Goal: Task Accomplishment & Management: Use online tool/utility

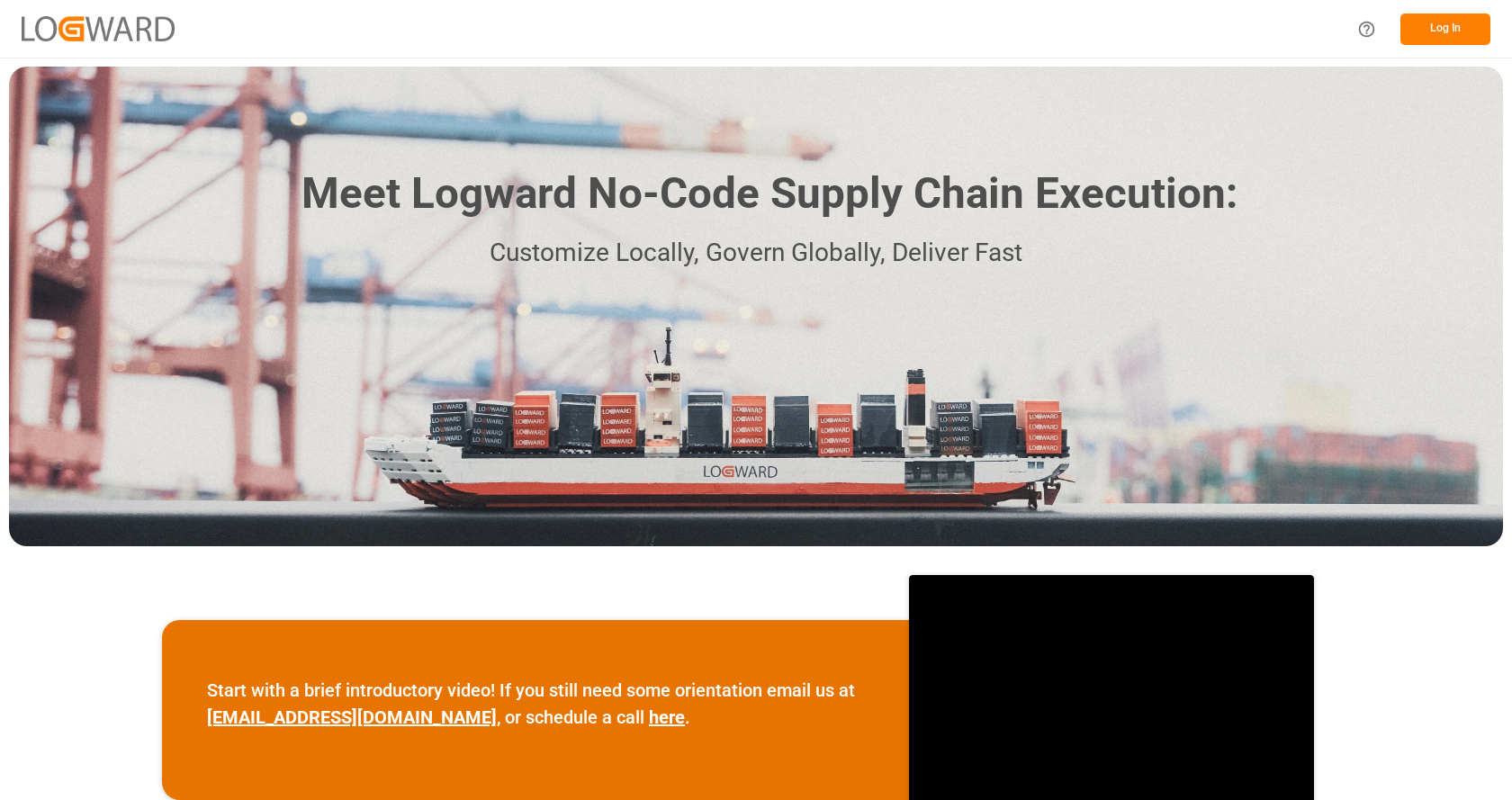
click at [1060, 16] on div "Log In" at bounding box center [756, 29] width 1512 height 57
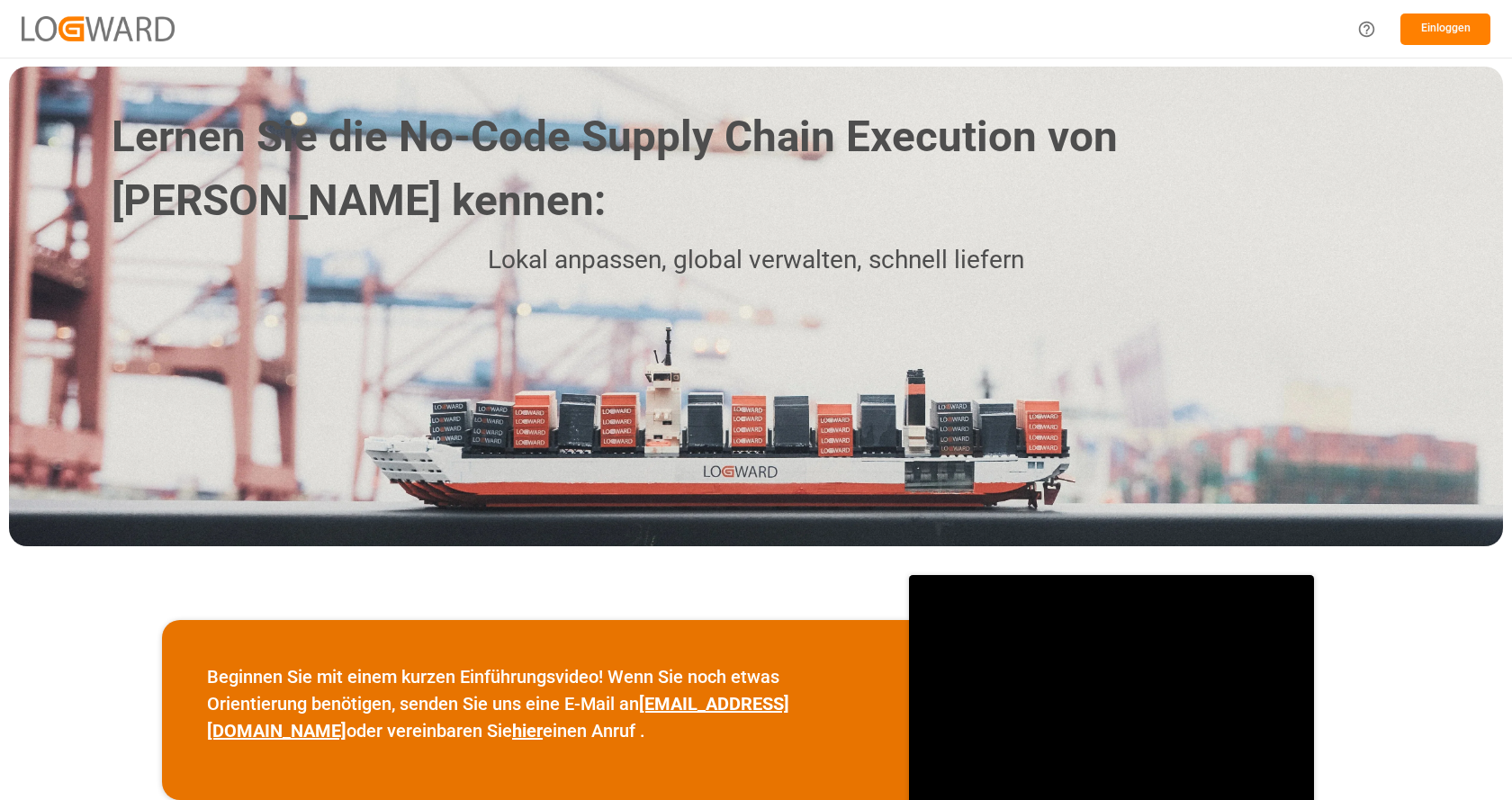
click at [1439, 35] on font "Einloggen" at bounding box center [1446, 28] width 49 height 13
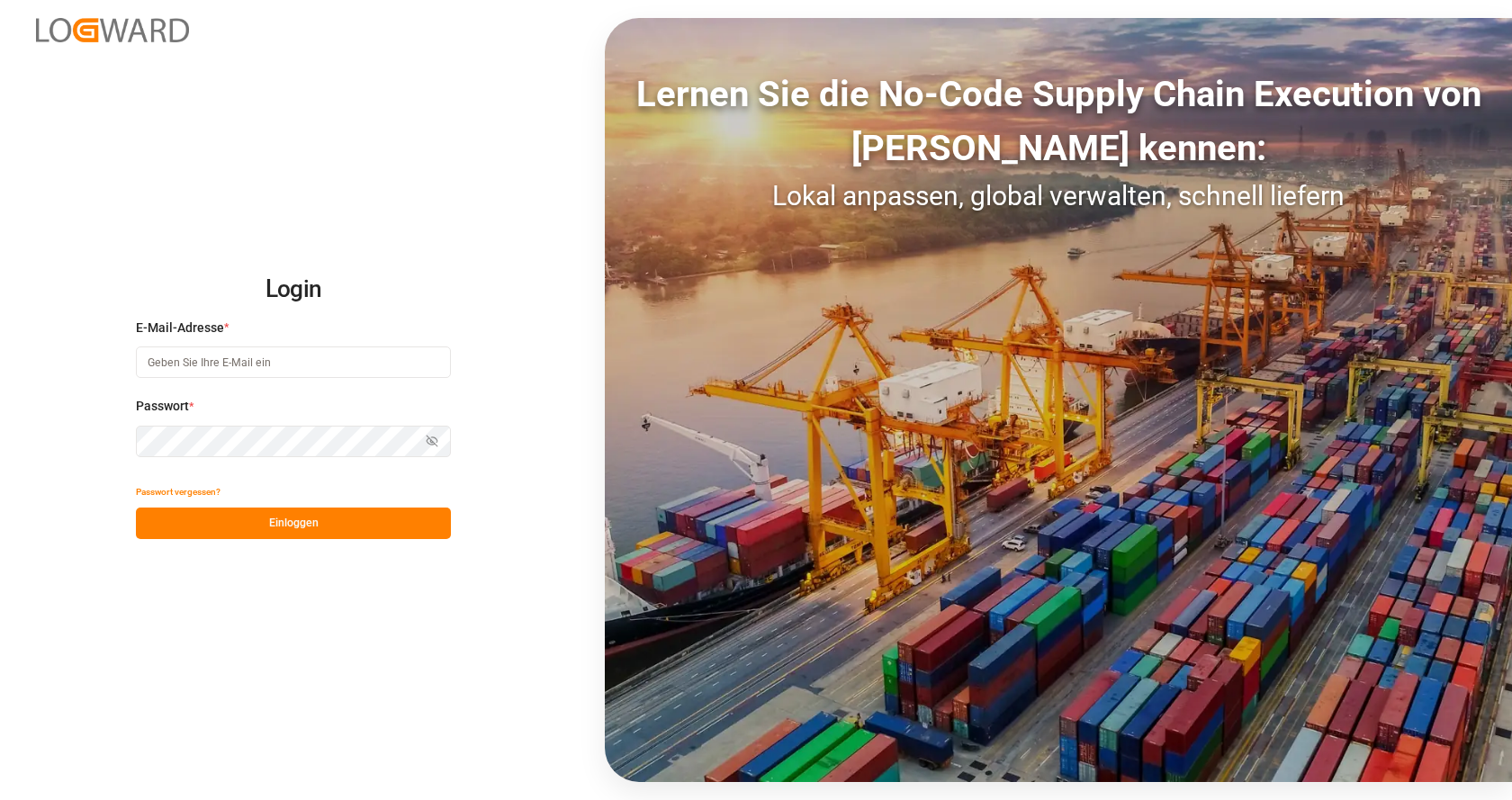
type input "Vertrieb-CFK@k-plus-s.com"
click at [315, 521] on font "Einloggen" at bounding box center [294, 523] width 49 height 13
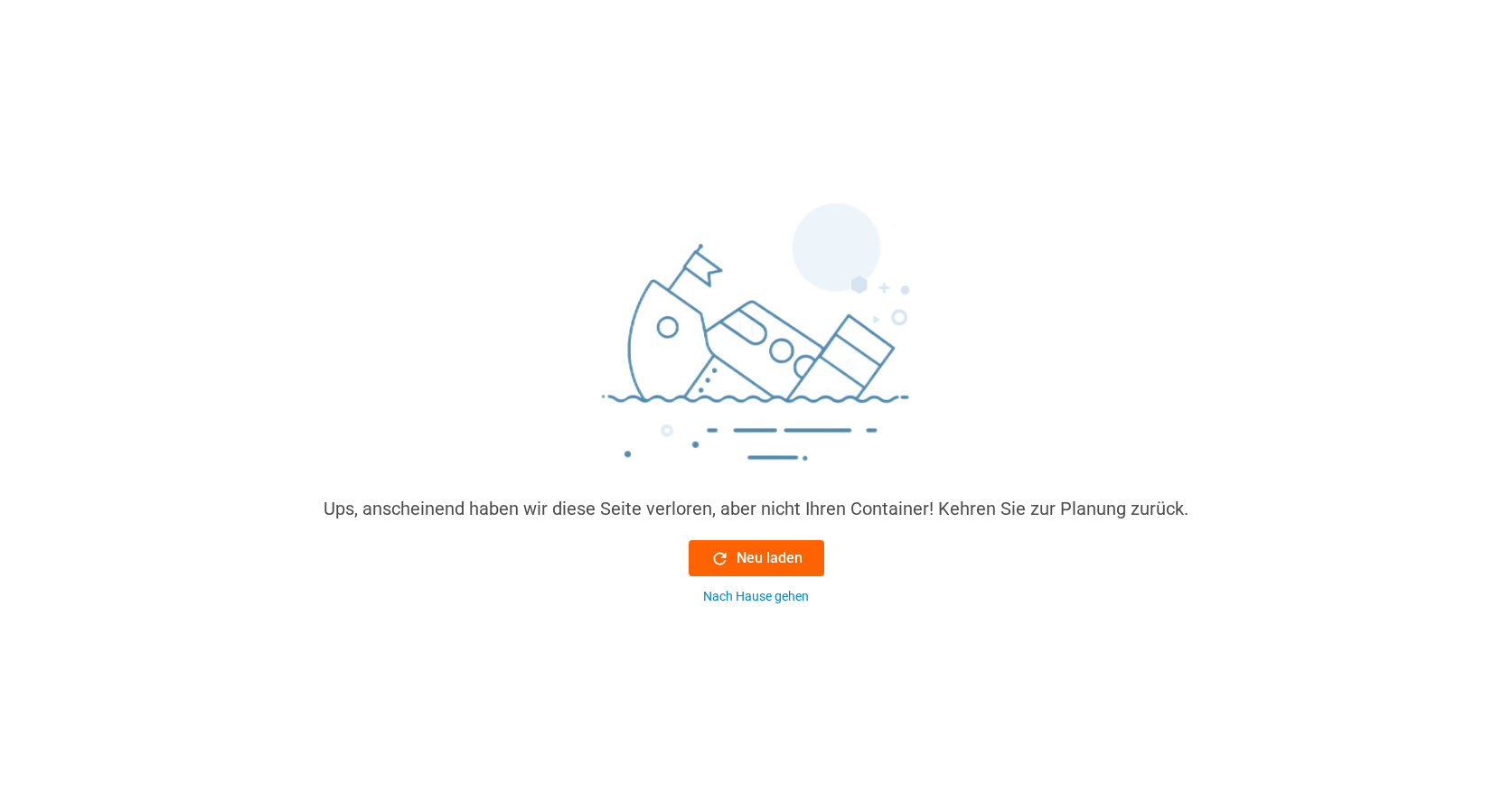
click at [732, 558] on div "Neu laden" at bounding box center [756, 558] width 92 height 22
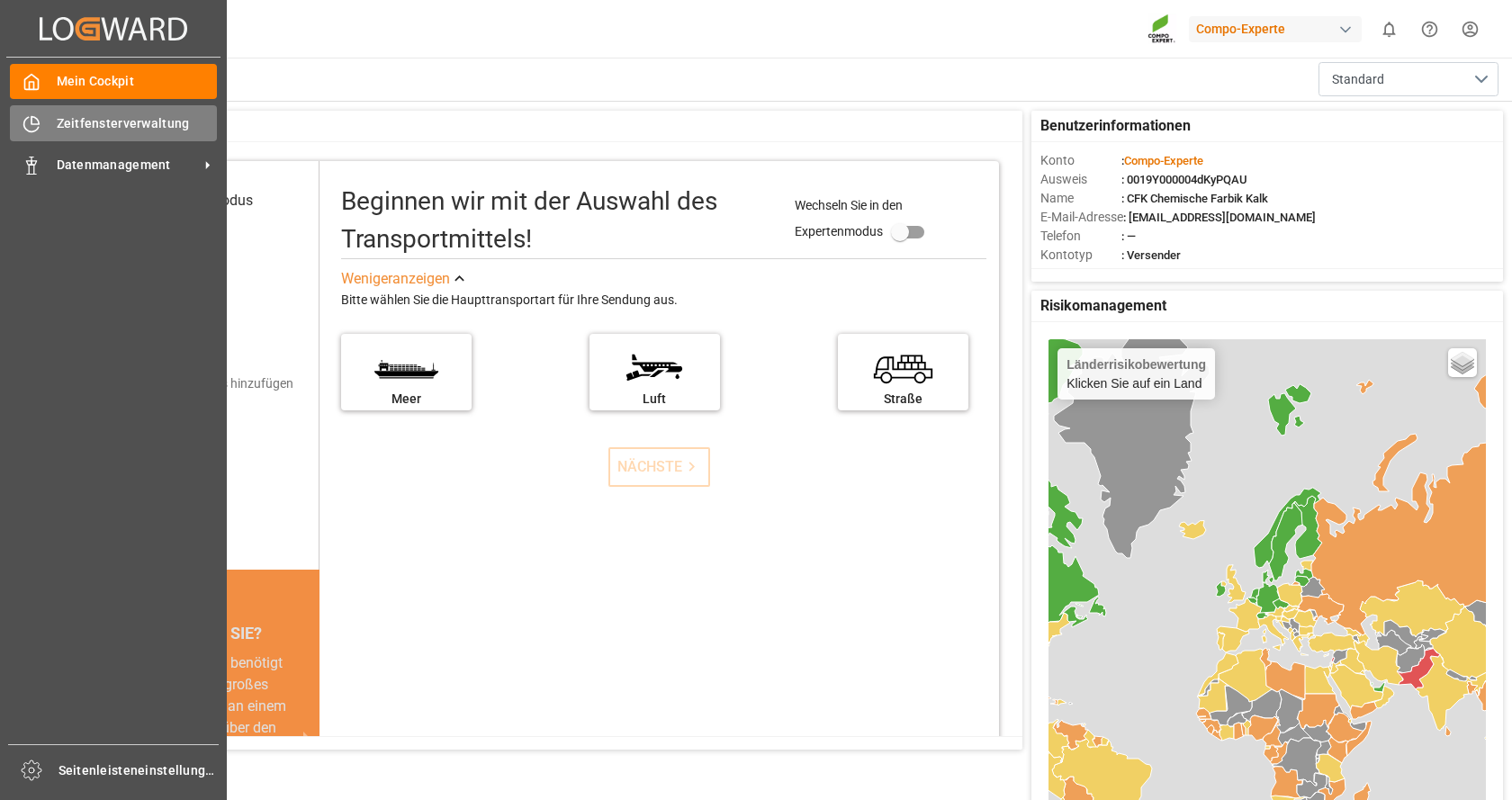
click at [48, 118] on div "Zeitfensterverwaltung Zeitfensterverwaltung" at bounding box center [113, 123] width 207 height 36
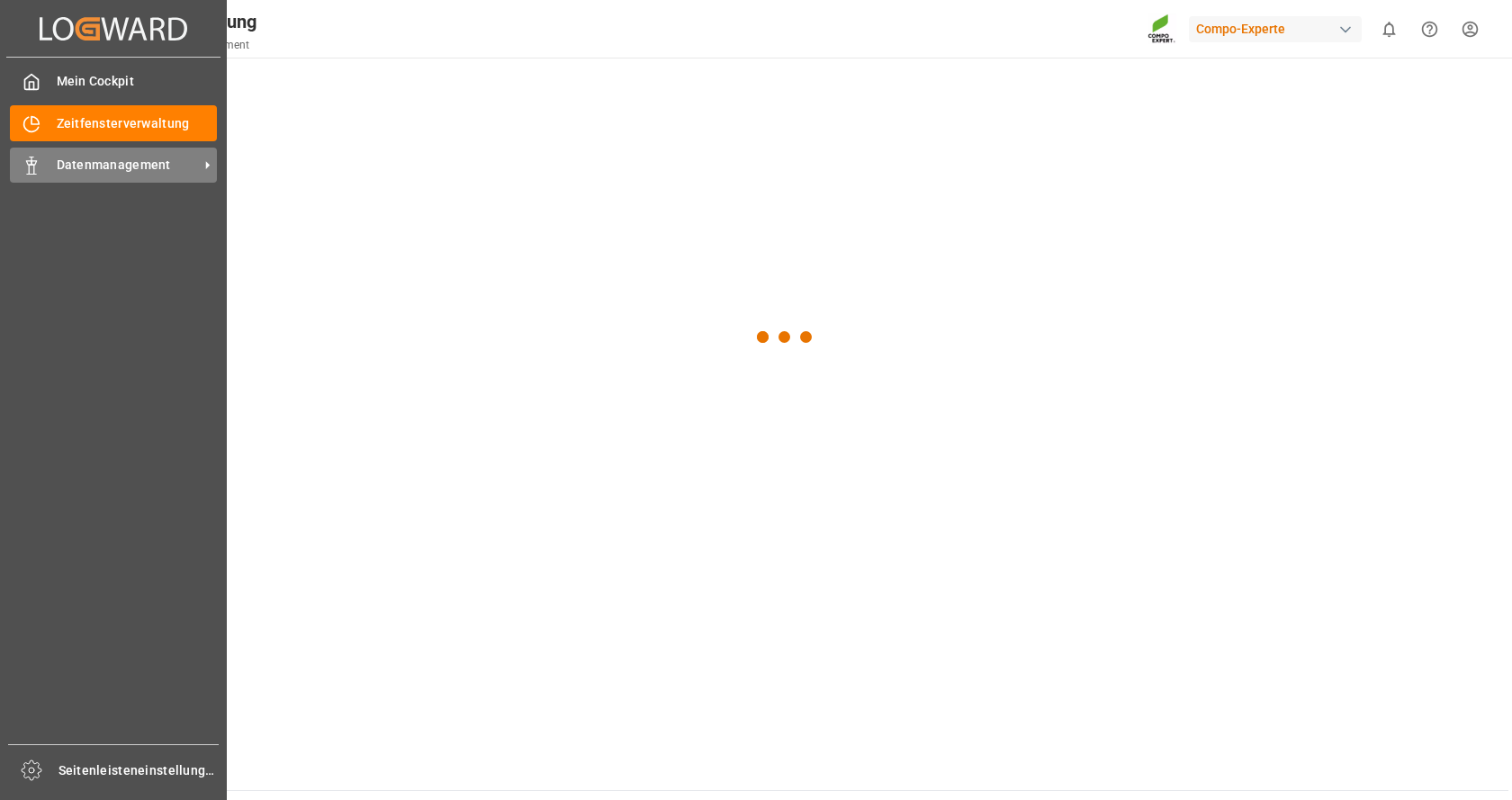
click at [81, 163] on font "Datenmanagement" at bounding box center [114, 165] width 114 height 15
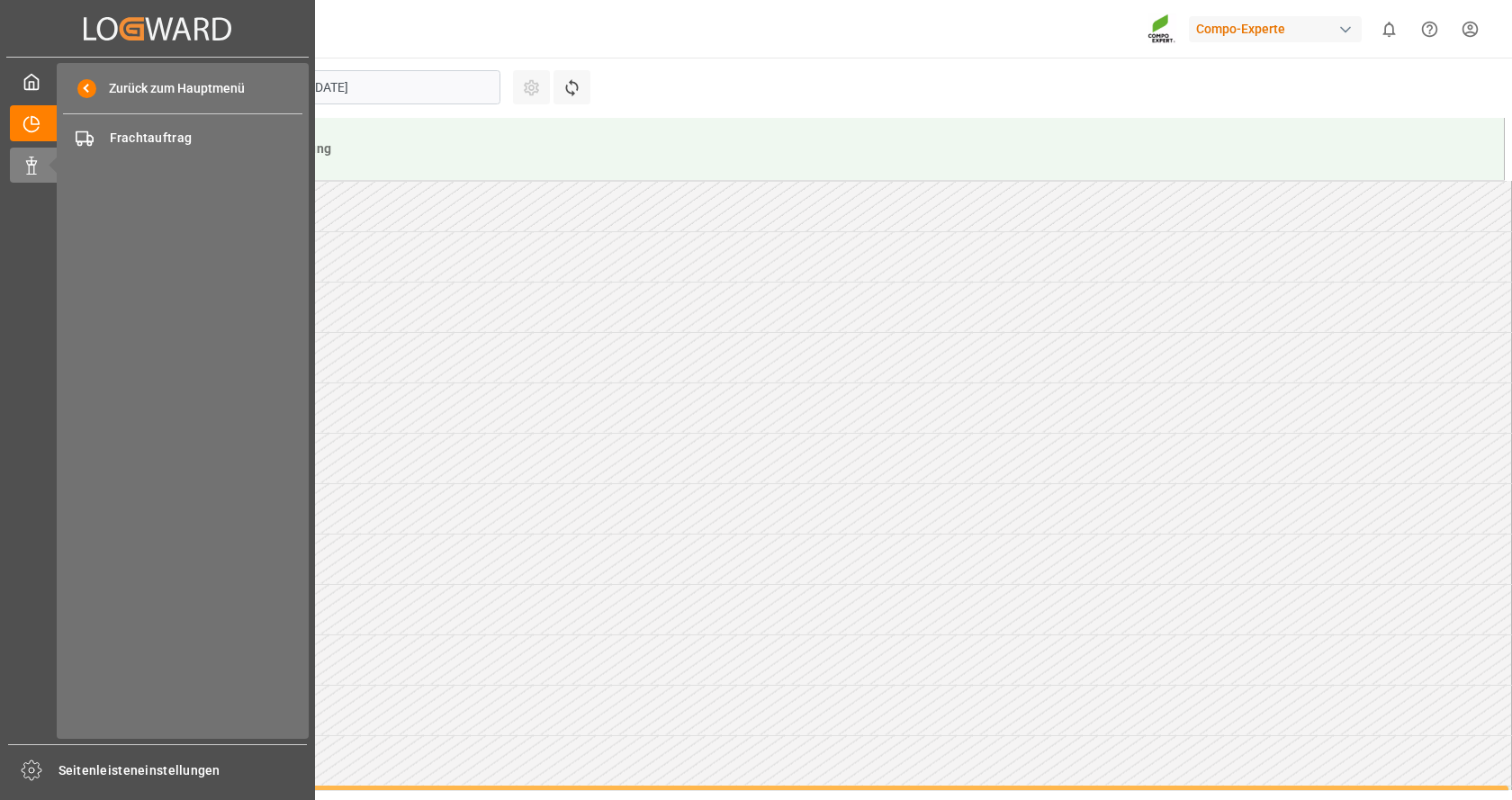
scroll to position [896, 0]
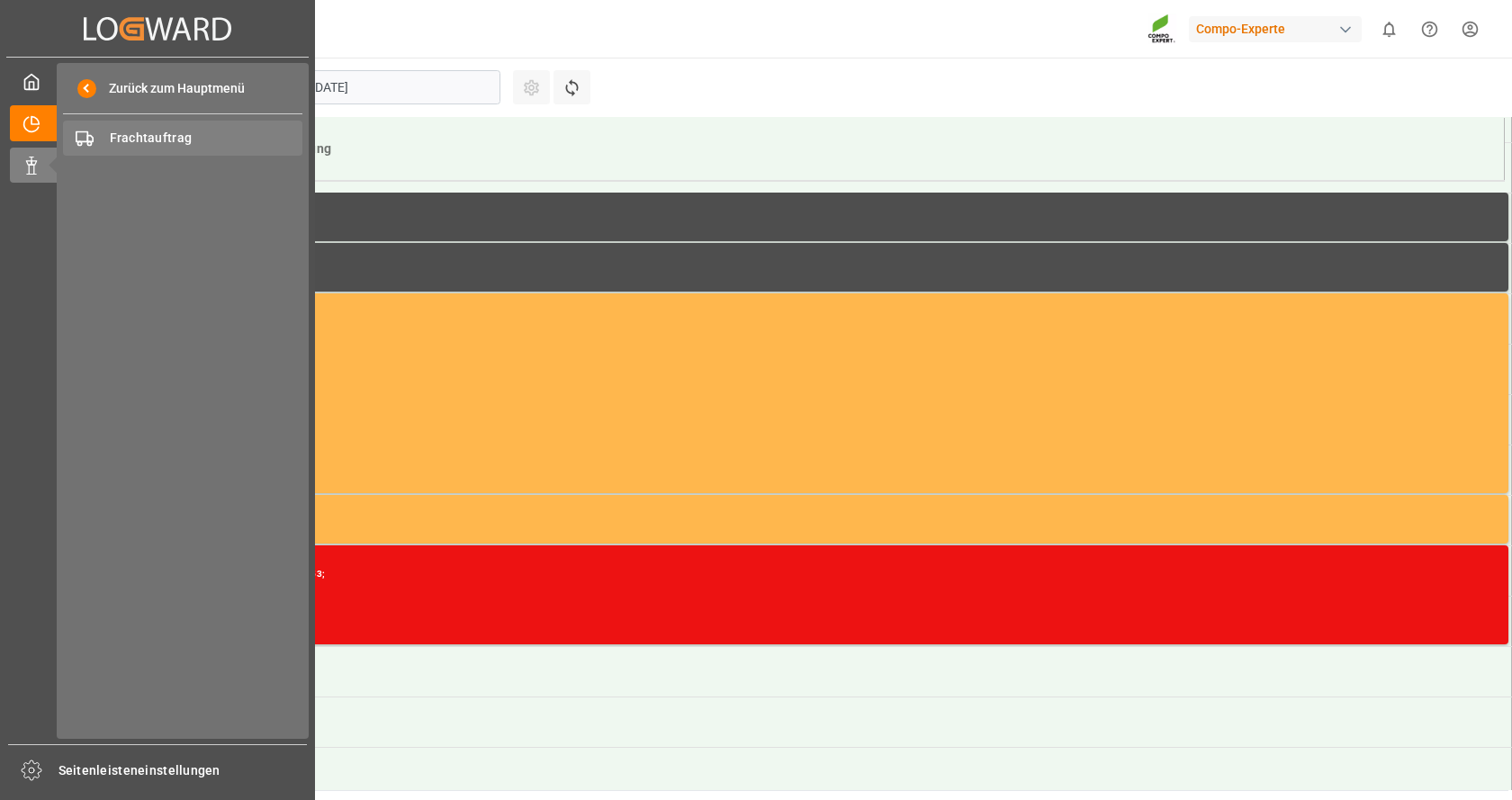
click at [195, 146] on span "Frachtauftrag" at bounding box center [206, 138] width 193 height 19
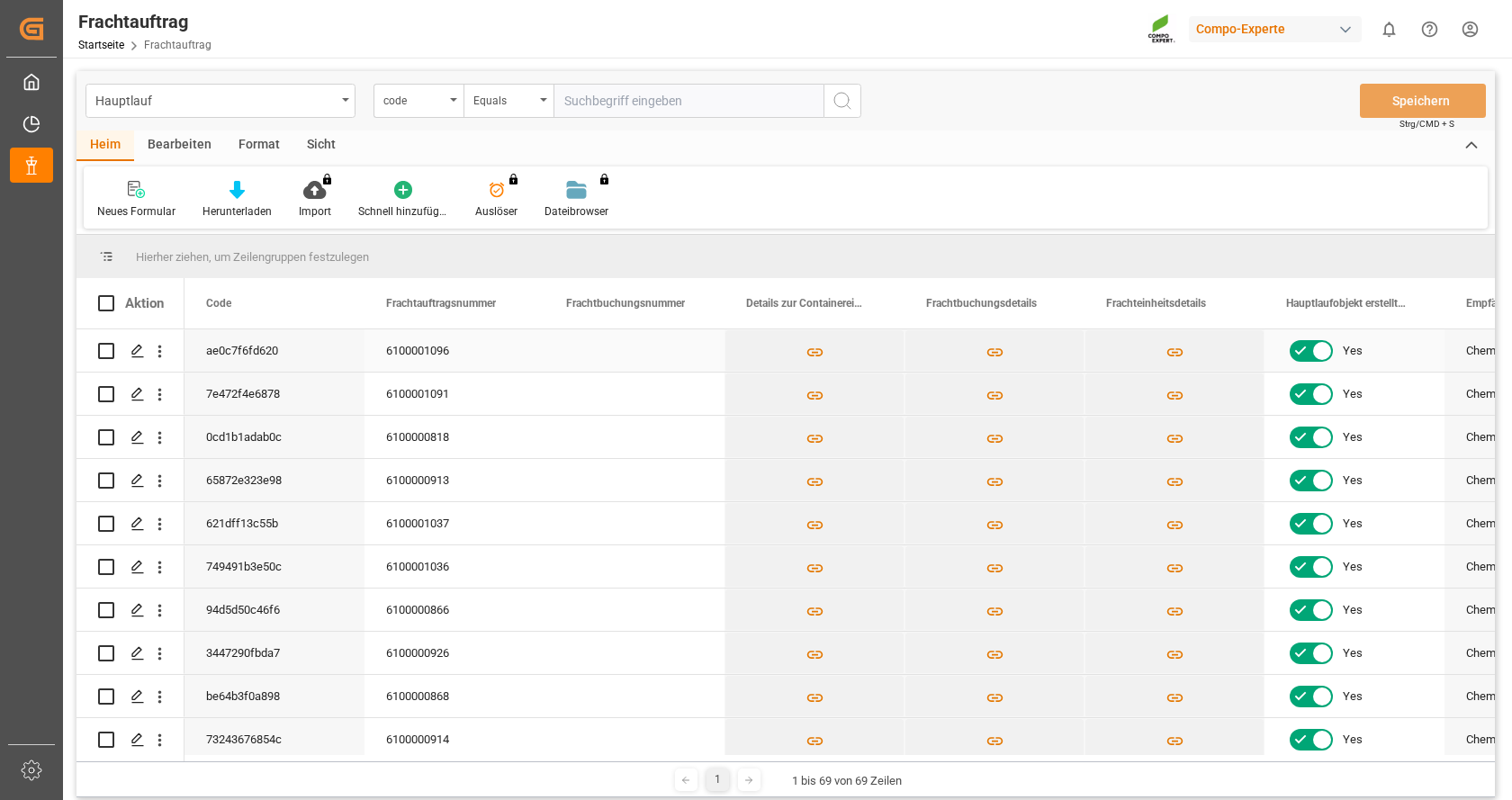
click at [107, 356] on input "Drücken Sie die Leertaste, um die Zeilenauswahl umzuschalten (nicht markiert)." at bounding box center [106, 351] width 16 height 16
checkbox input "true"
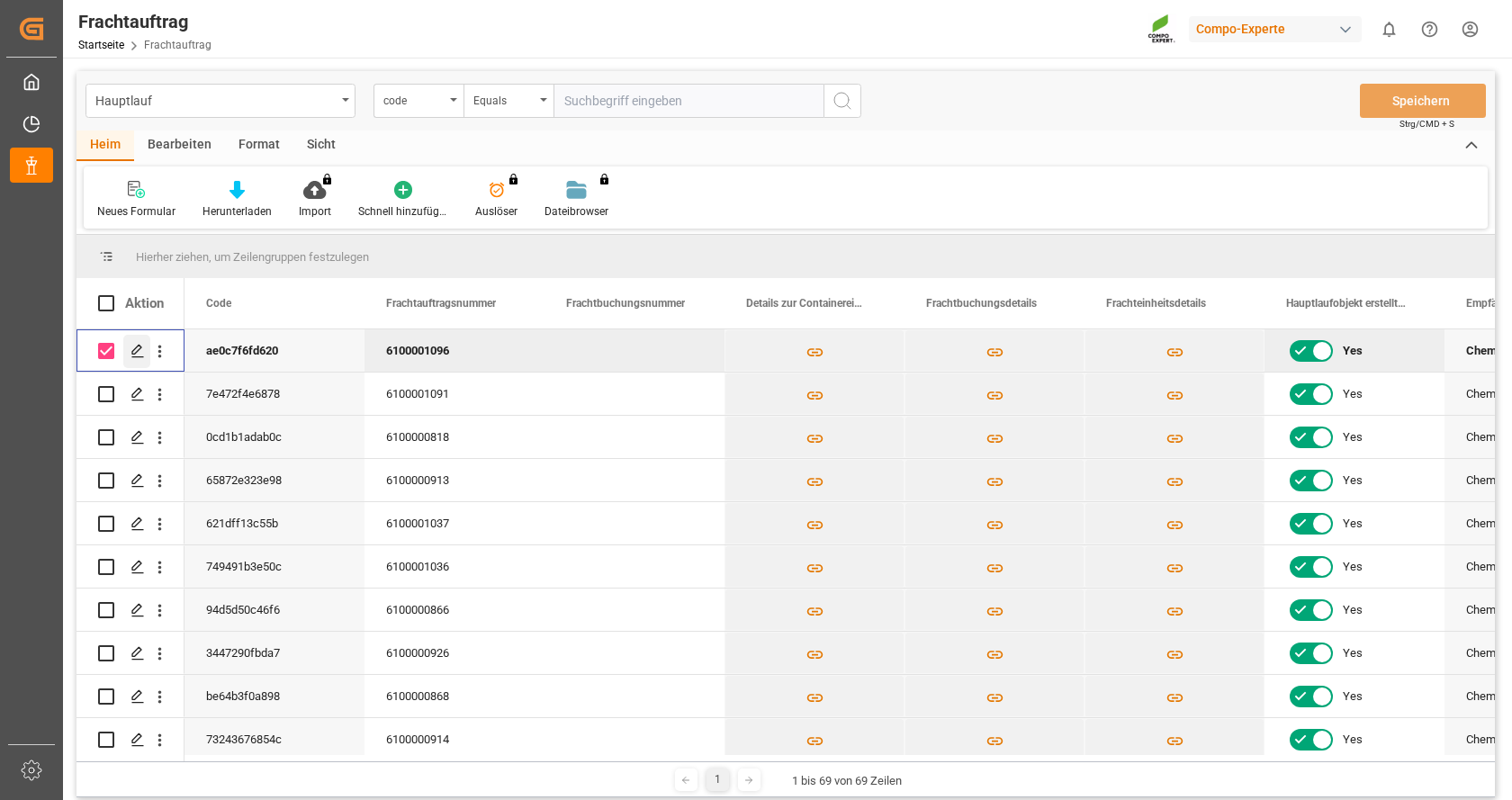
click at [139, 354] on icon "Press SPACE to deselect this row." at bounding box center [137, 351] width 15 height 15
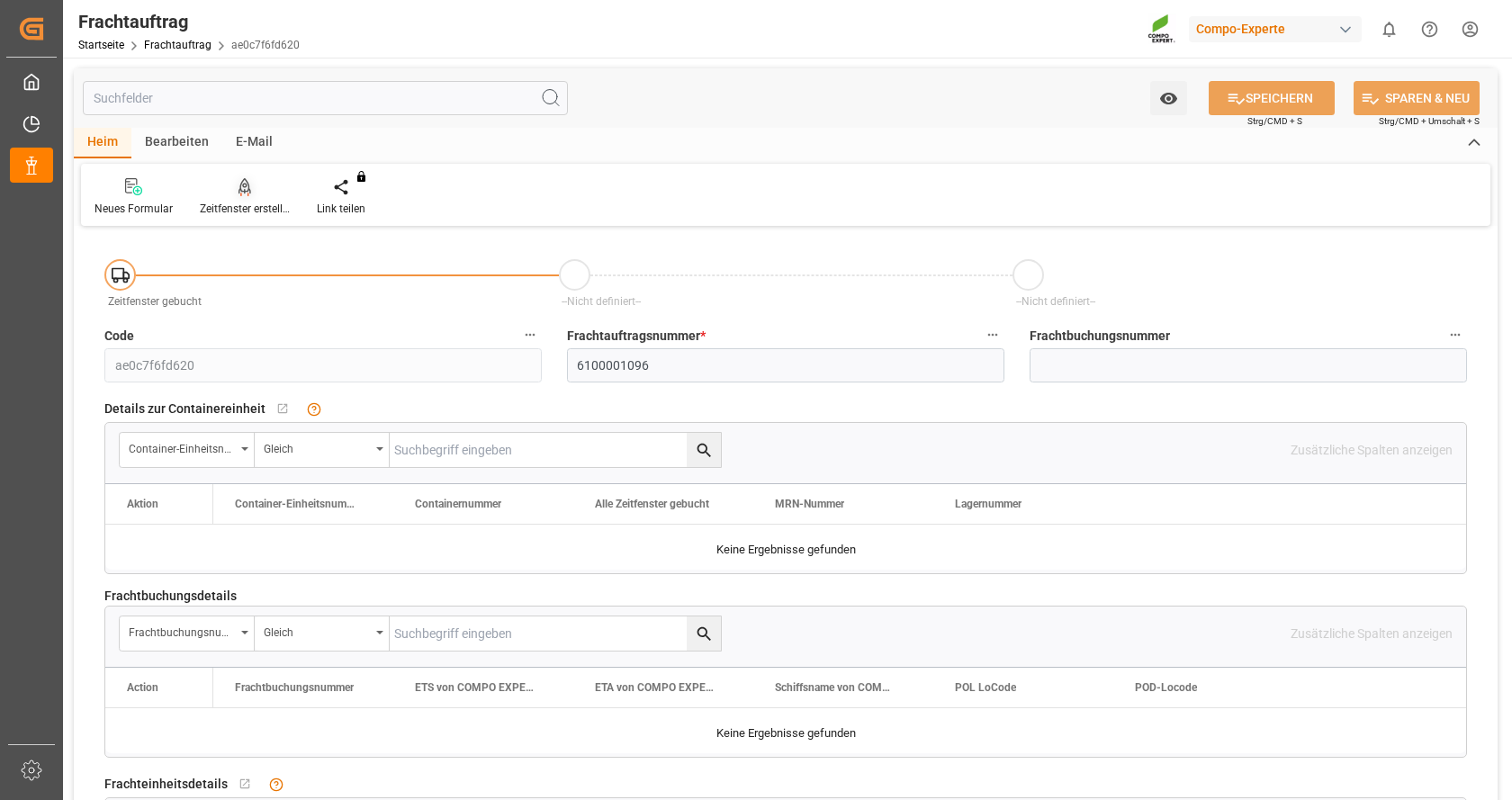
click at [253, 207] on font "Zeitfenster erstellen" at bounding box center [248, 208] width 95 height 13
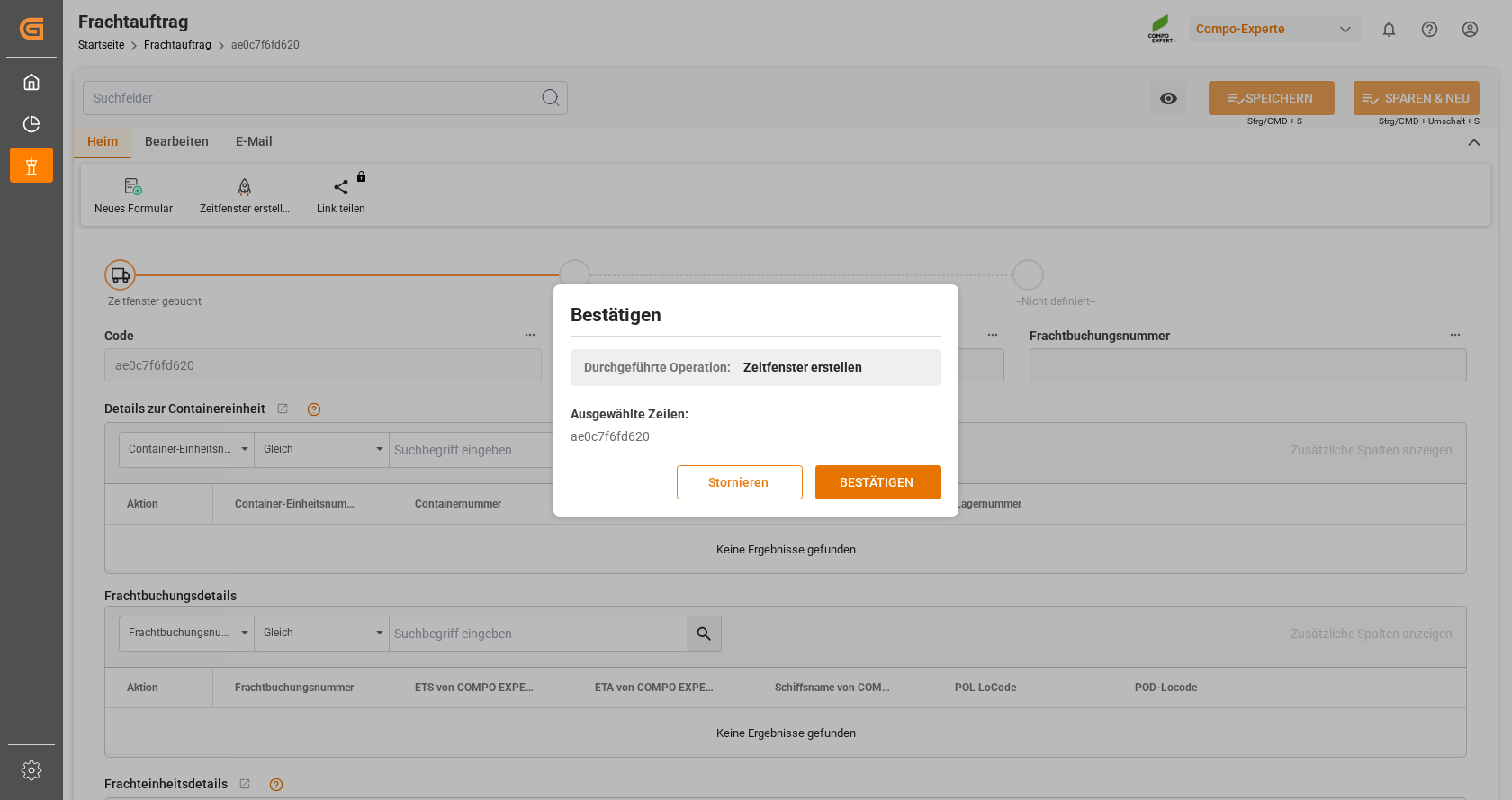
click at [795, 482] on button "Stornieren" at bounding box center [740, 482] width 126 height 35
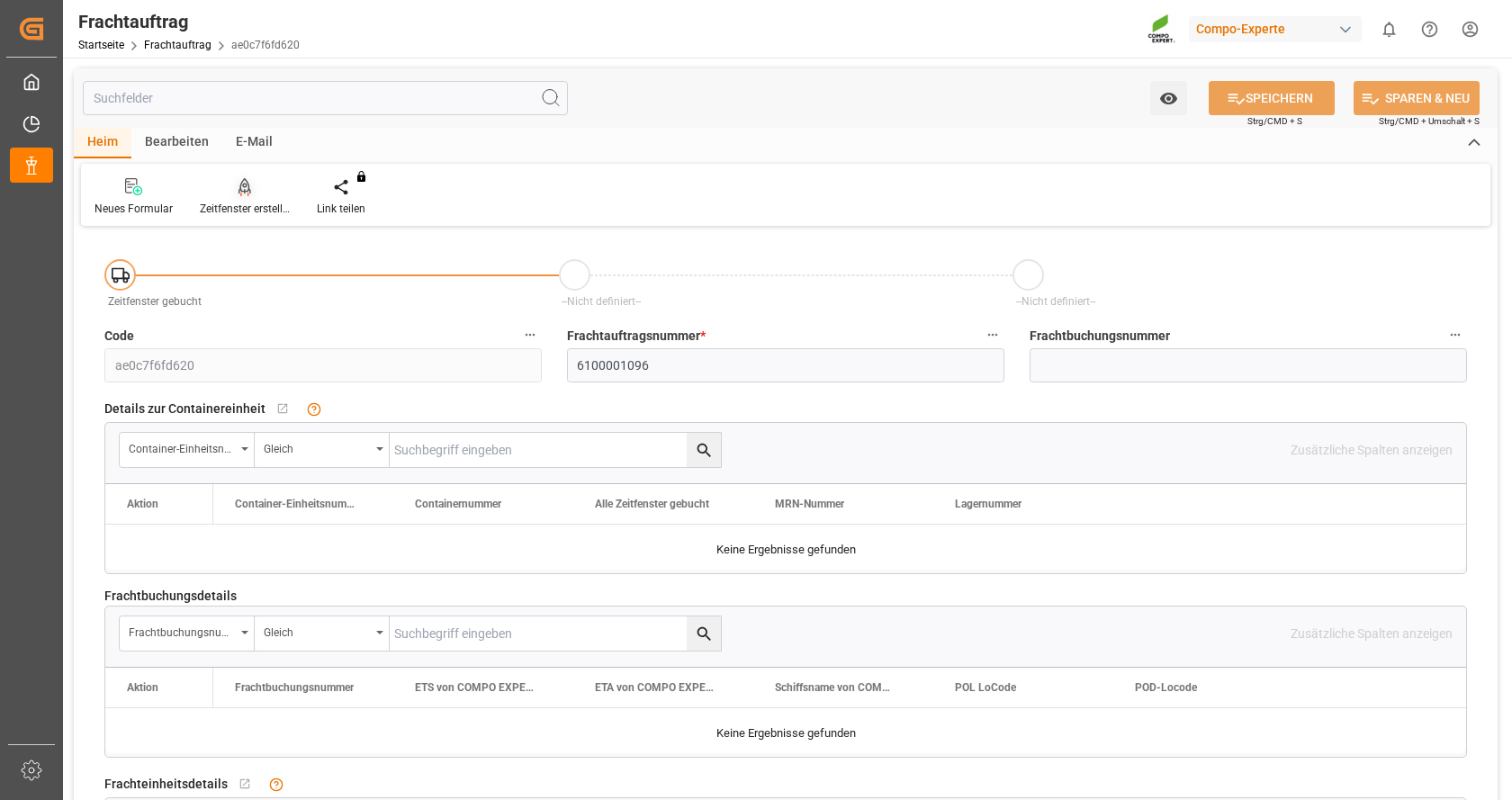
click at [250, 203] on font "Zeitfenster erstellen" at bounding box center [248, 208] width 95 height 13
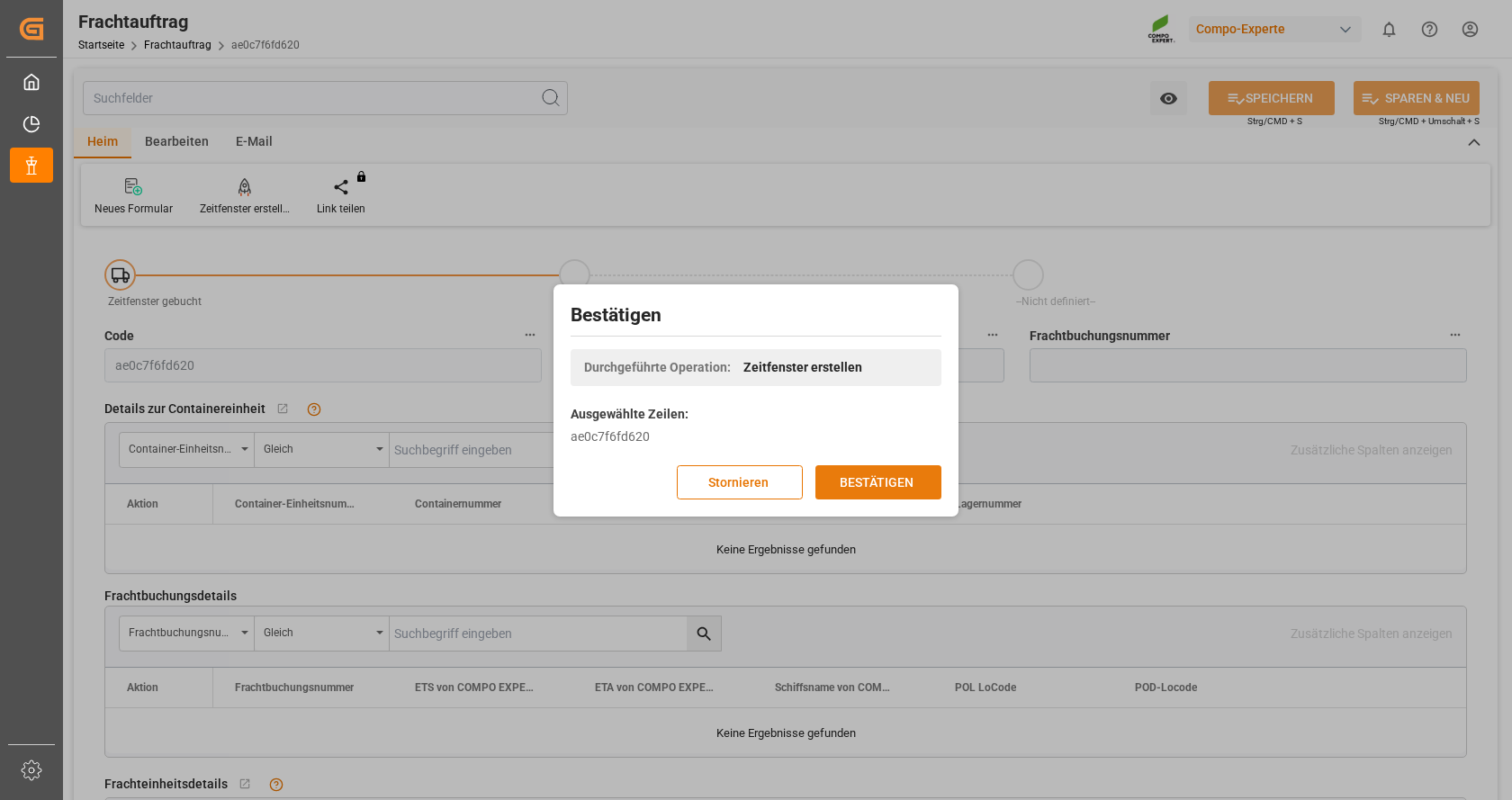
click at [860, 490] on font "BESTÄTIGEN" at bounding box center [877, 482] width 74 height 20
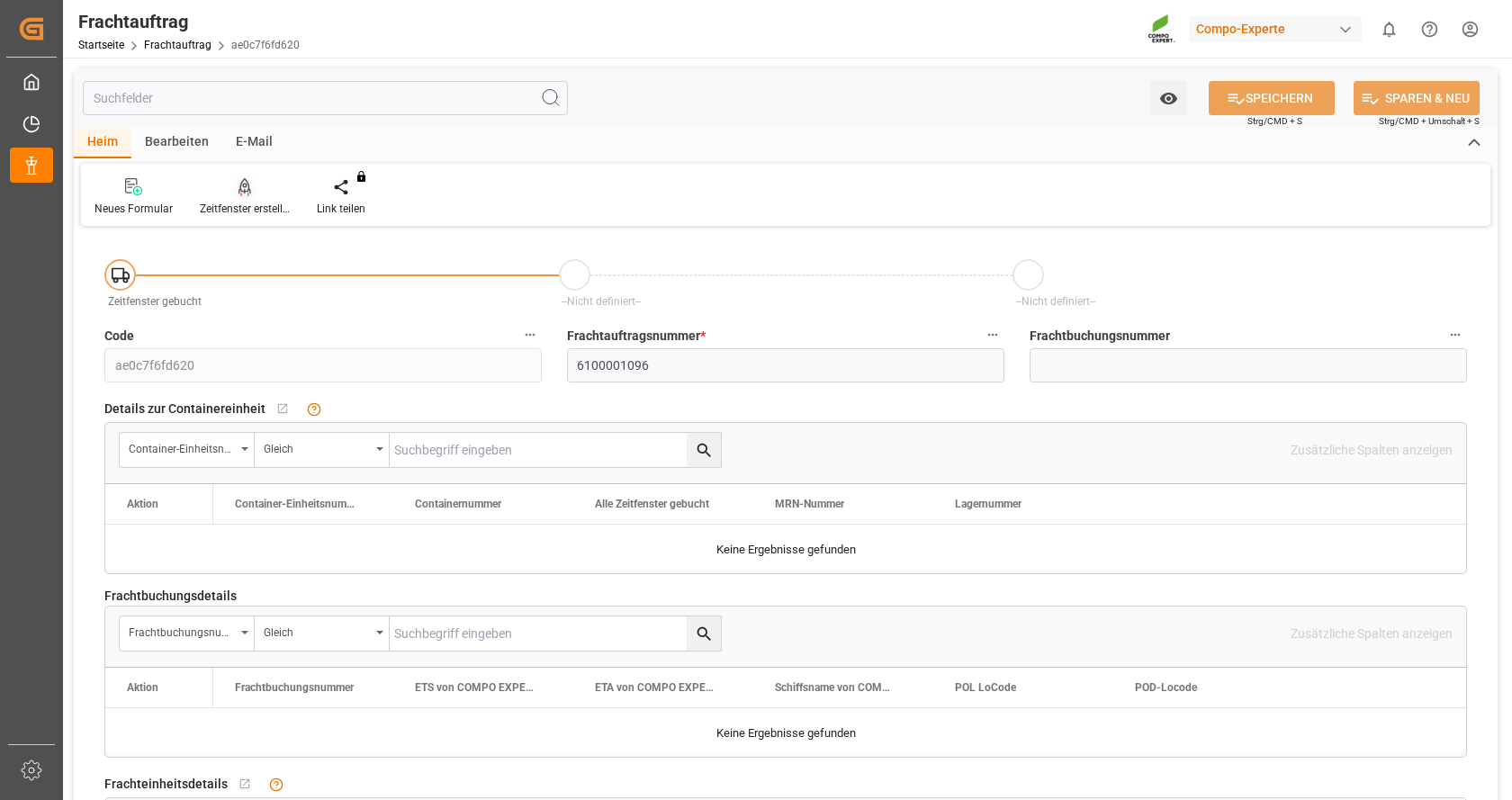
click at [245, 195] on icon at bounding box center [245, 187] width 13 height 18
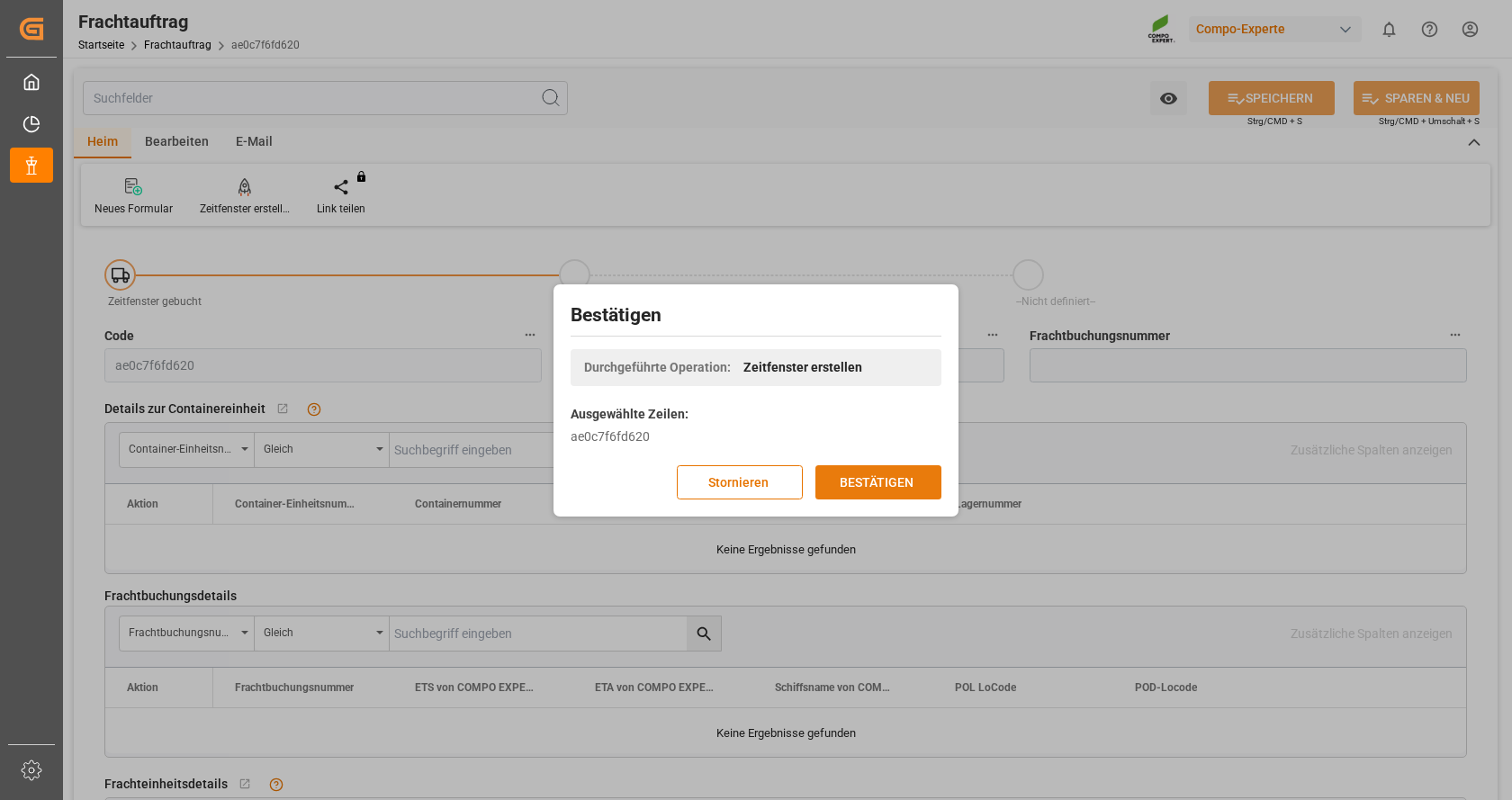
click at [851, 485] on font "BESTÄTIGEN" at bounding box center [877, 481] width 74 height 15
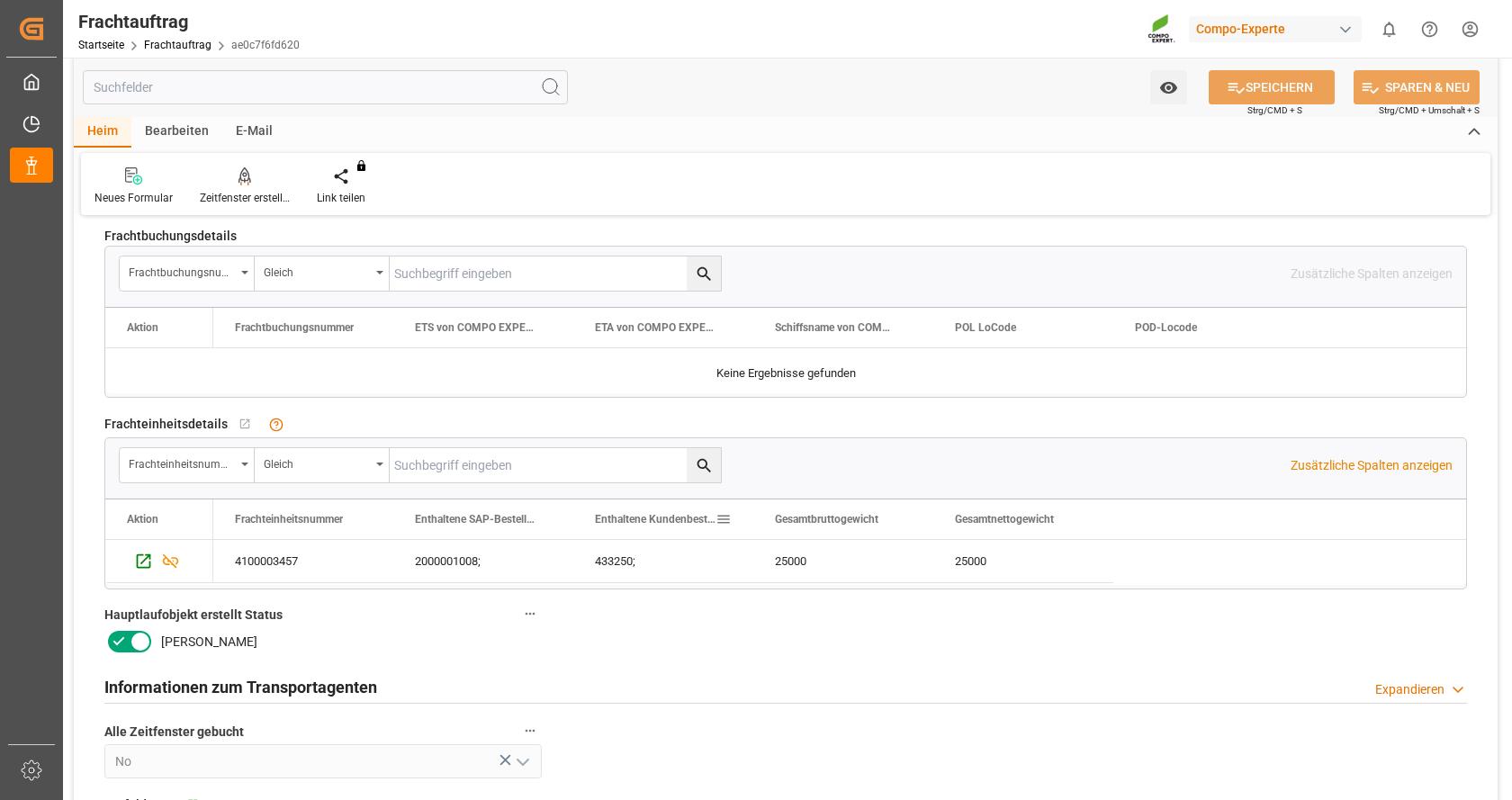
scroll to position [810, 0]
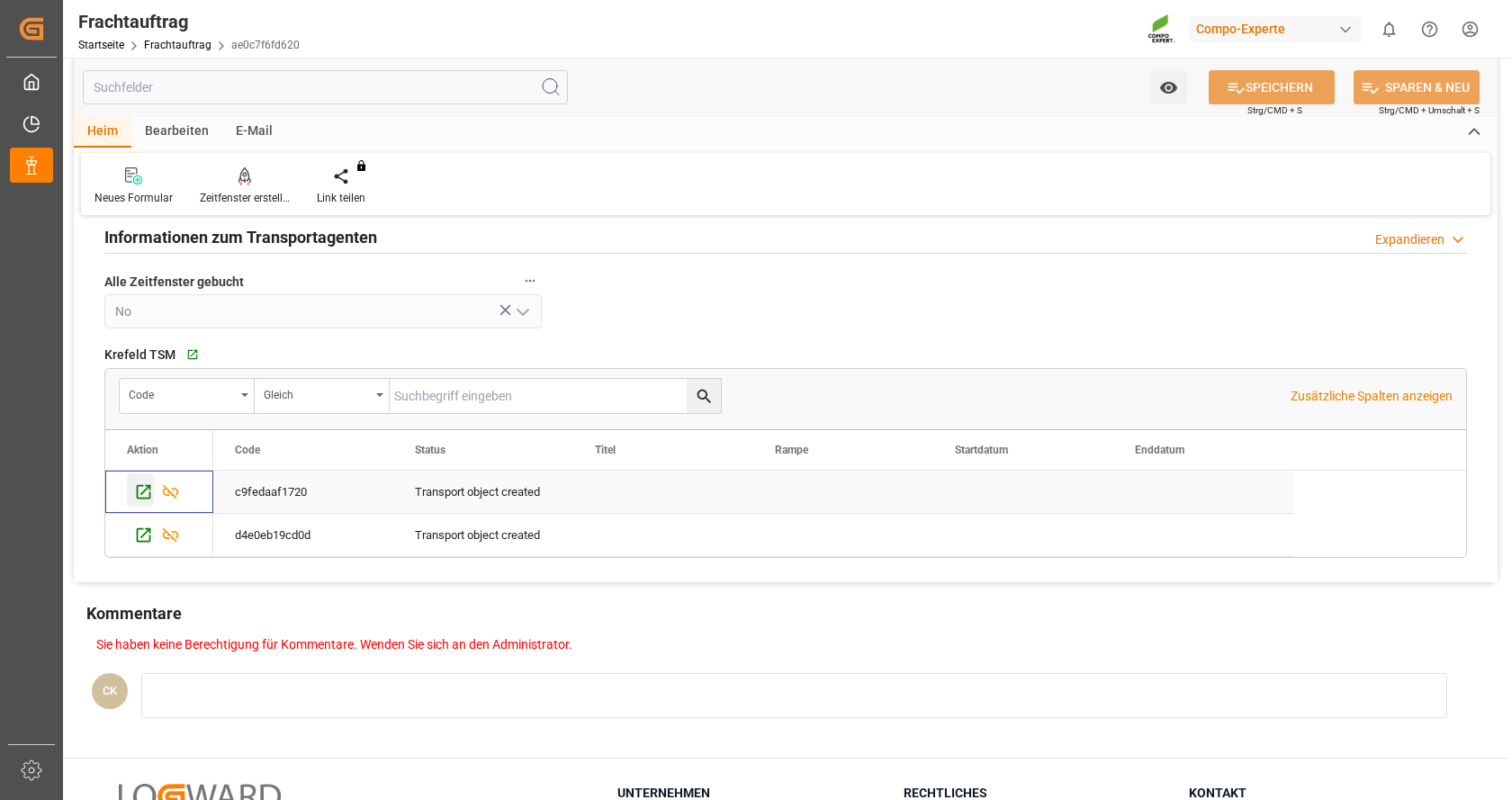
click at [146, 485] on icon "Drücken Sie die LEERTASTE, um diese Zeile auszuwählen." at bounding box center [144, 492] width 15 height 15
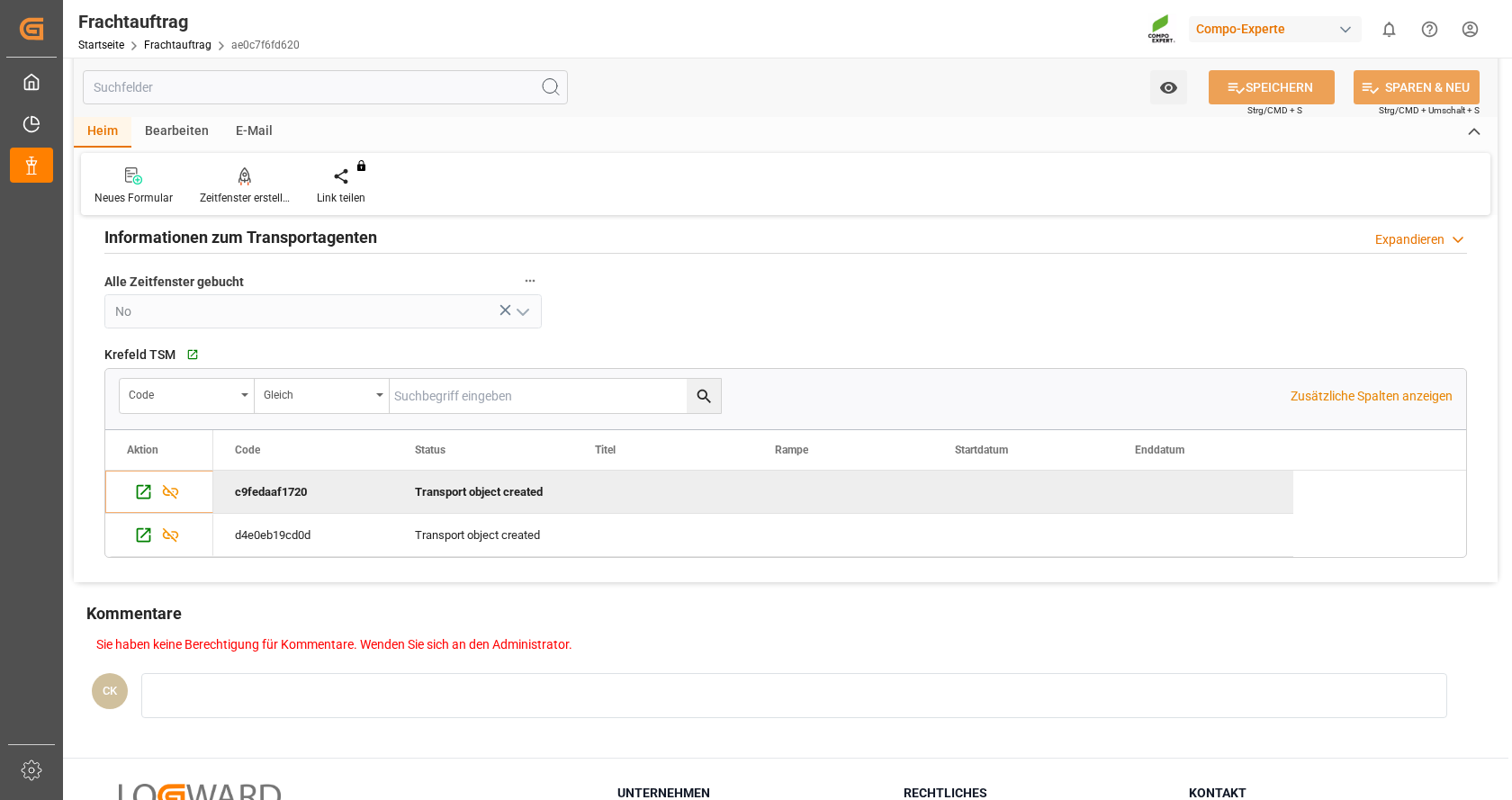
click at [222, 558] on div "Krefeld TSM   Zum Krefeld Grid Code Gleich Zusätzliche Spalten anzeigen Hierher…" at bounding box center [785, 450] width 1388 height 230
click at [174, 489] on icon "Press SPACE to deselect this row." at bounding box center [171, 492] width 16 height 15
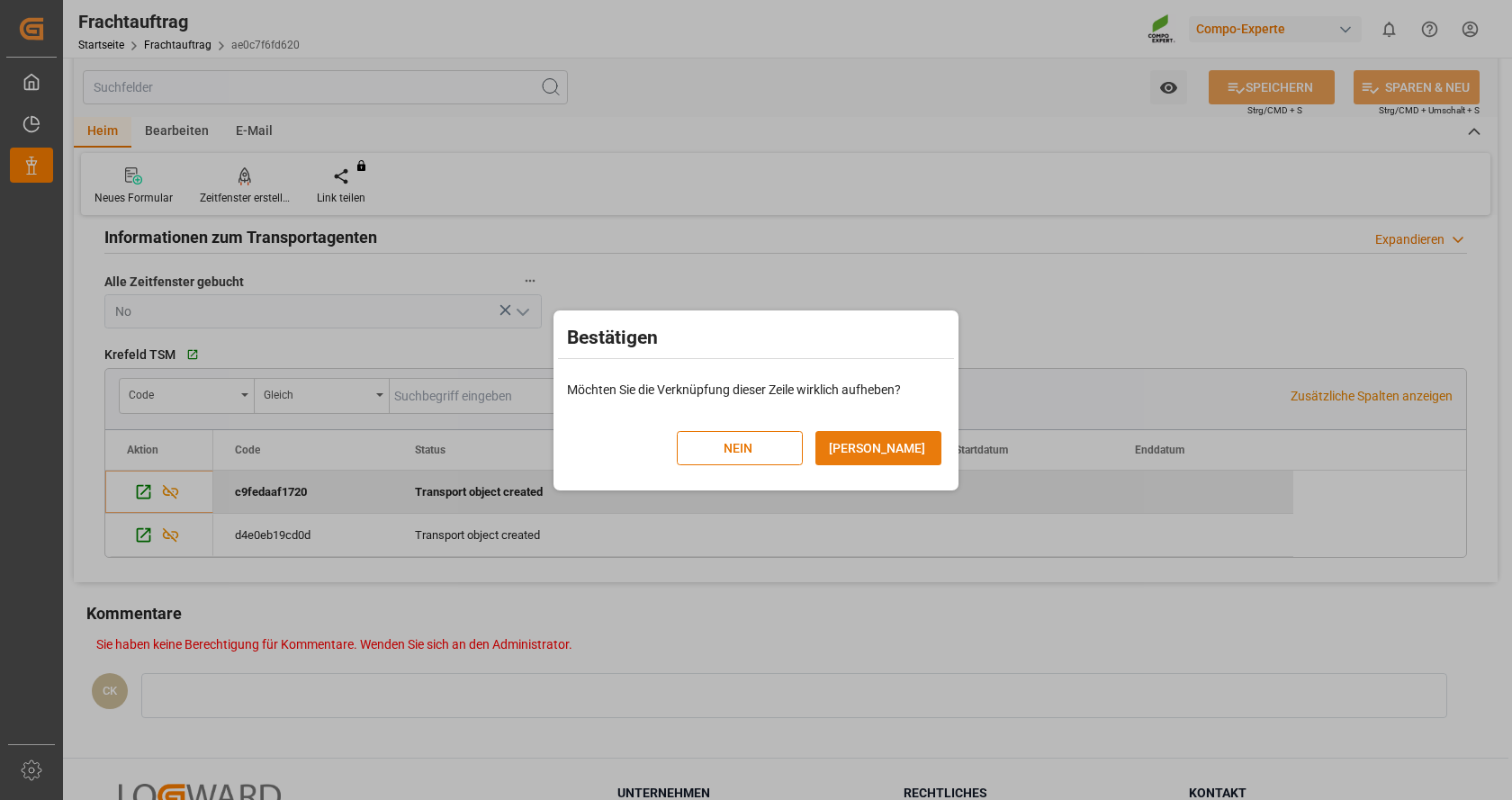
click at [868, 439] on button "JA" at bounding box center [879, 448] width 126 height 35
click at [907, 453] on button "JA" at bounding box center [879, 448] width 126 height 35
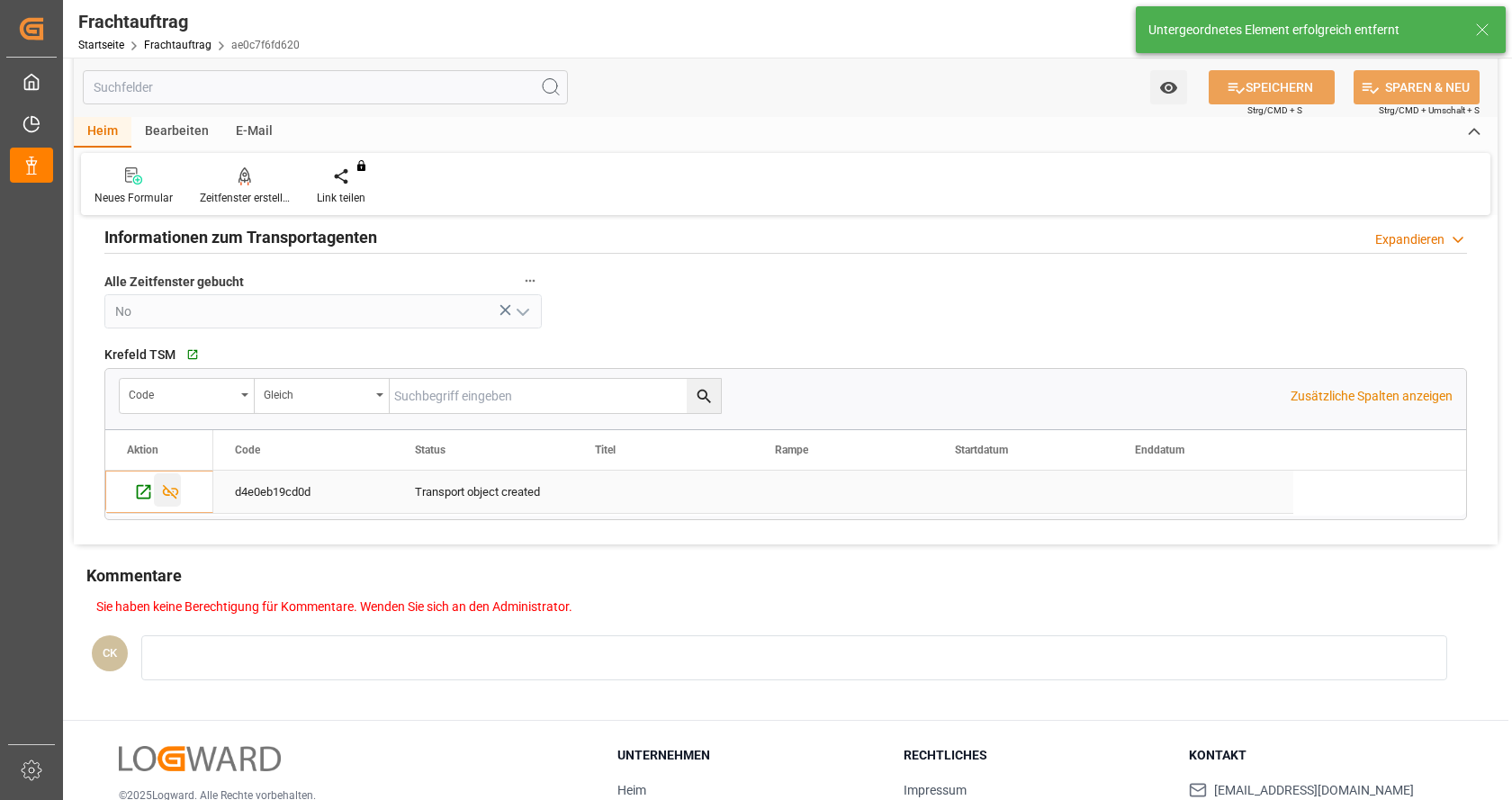
click at [174, 493] on icon "Drücken Sie die LEERTASTE, um diese Zeile auszuwählen." at bounding box center [170, 491] width 19 height 19
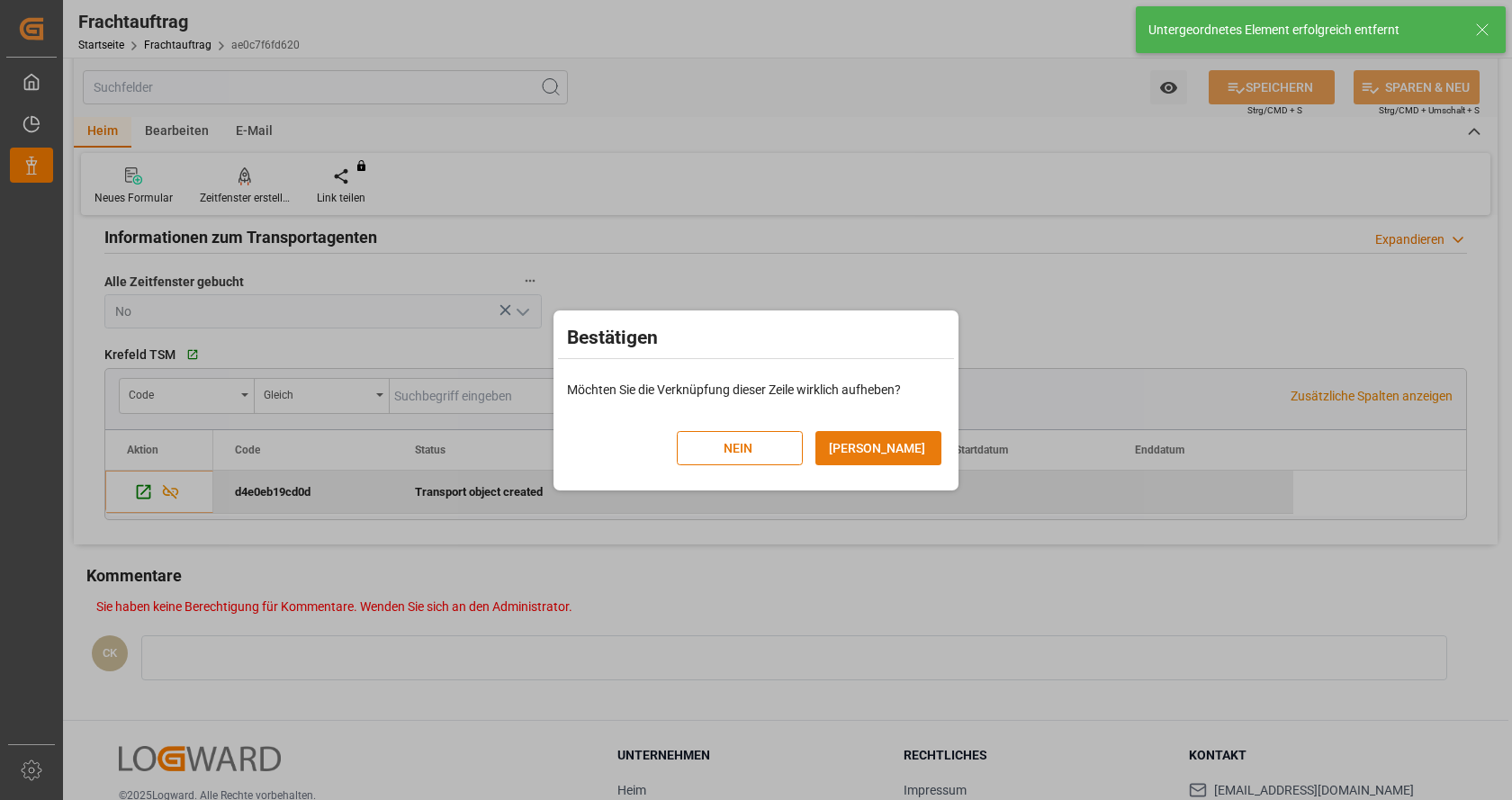
click at [909, 443] on button "JA" at bounding box center [879, 448] width 126 height 35
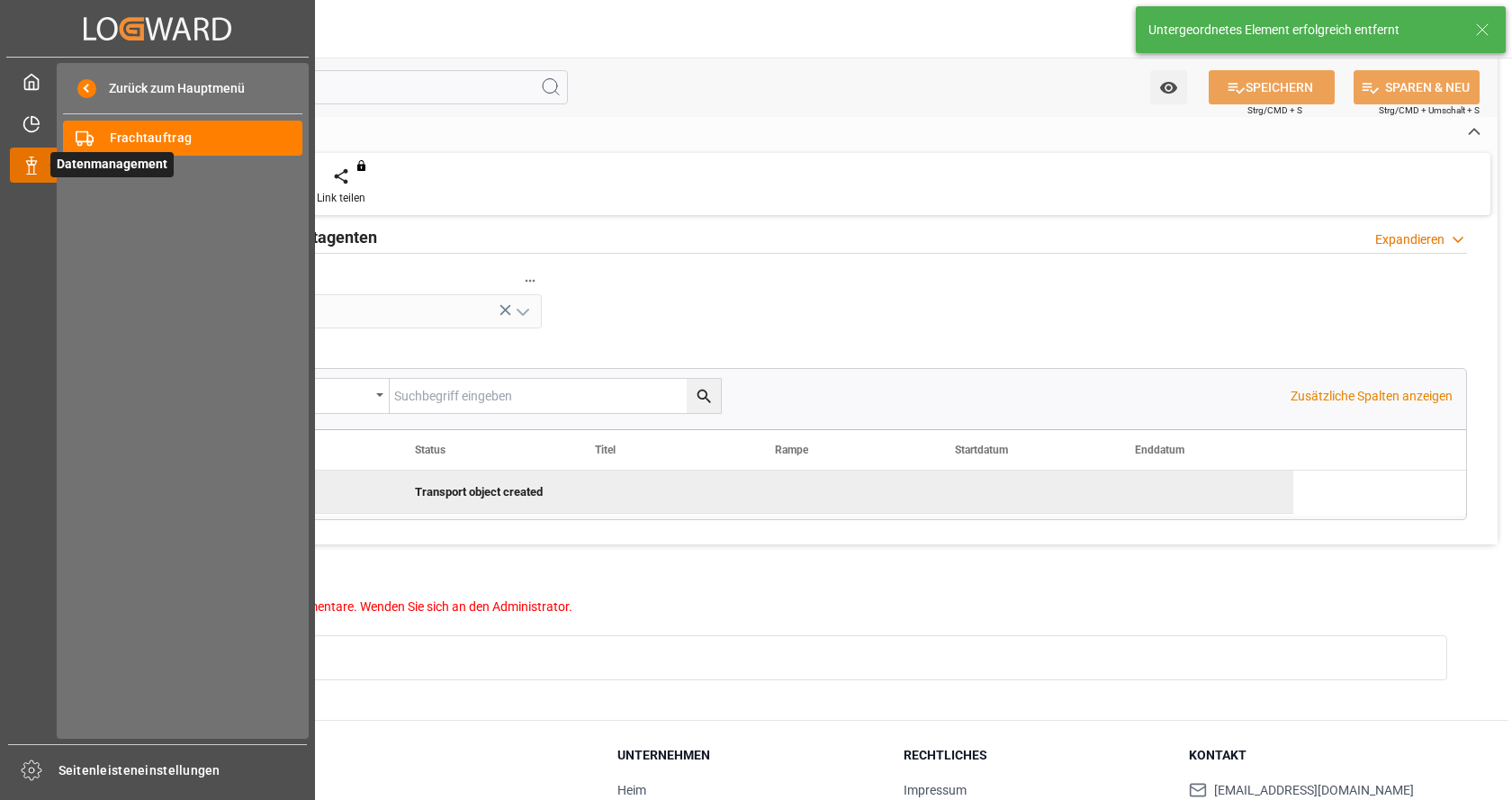
click at [37, 161] on icon at bounding box center [53, 166] width 37 height 37
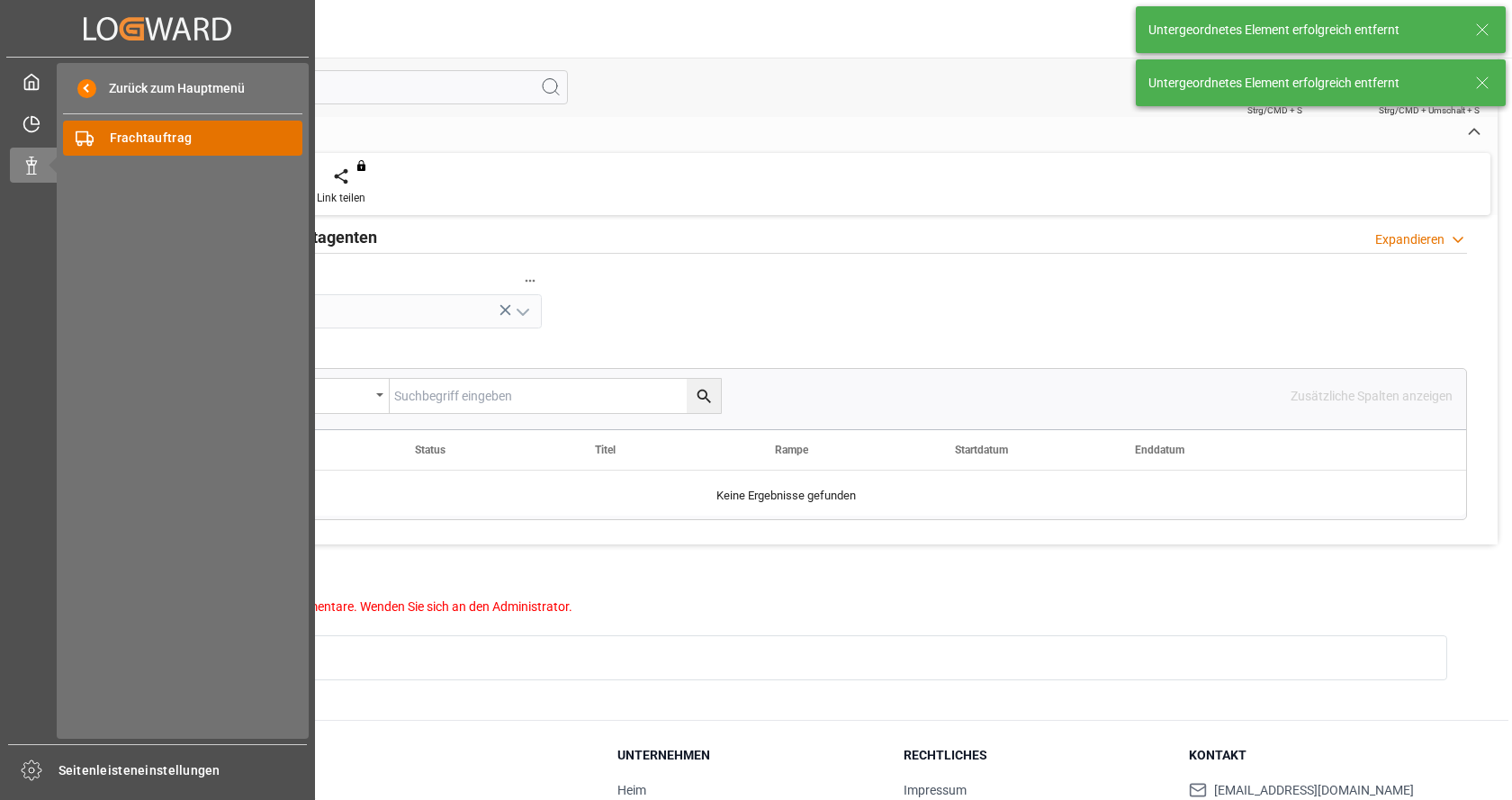
click at [190, 131] on span "Frachtauftrag" at bounding box center [206, 138] width 193 height 19
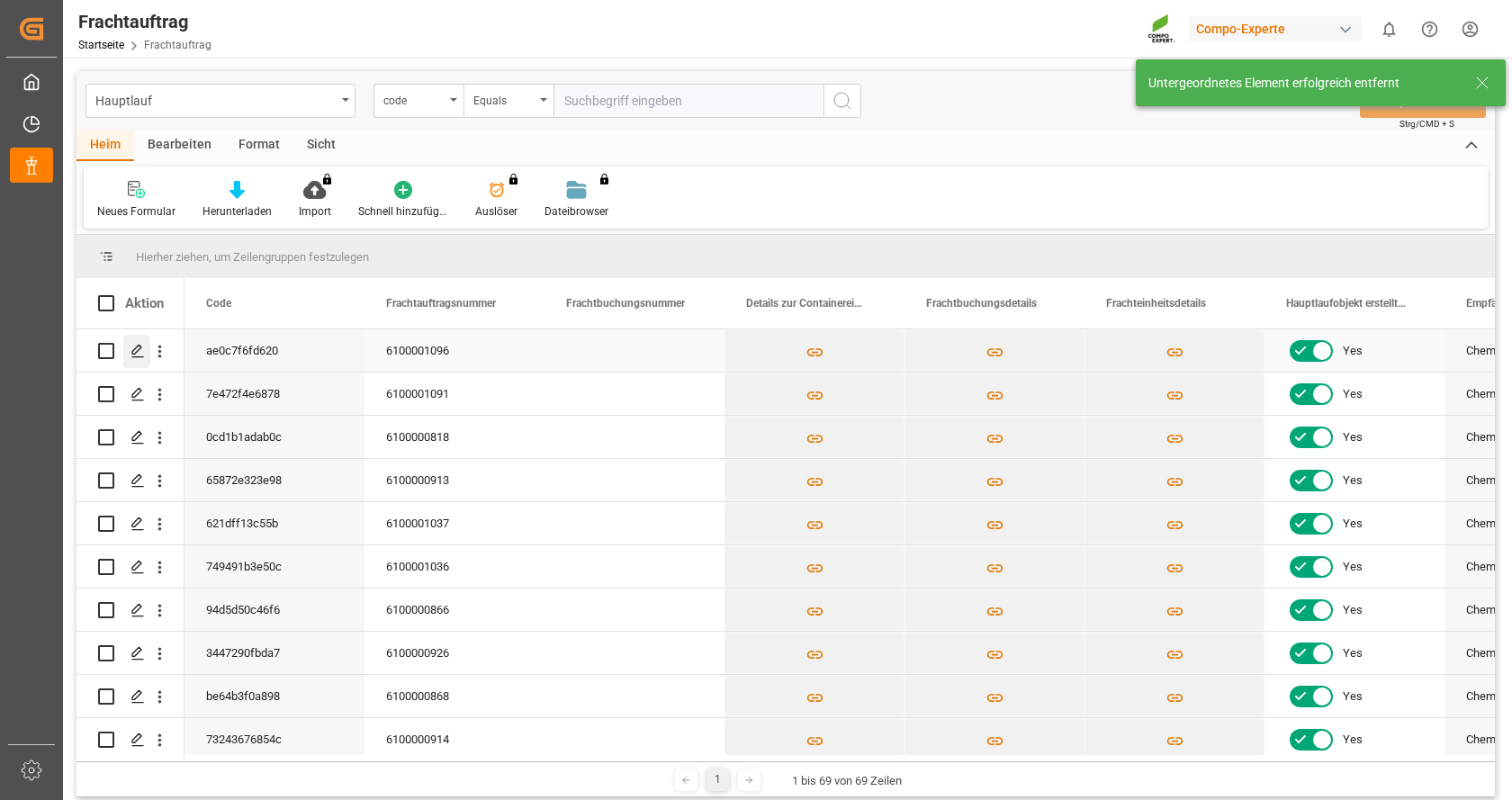
click at [139, 351] on icon "Drücken Sie die LEERTASTE, um diese Zeile auszuwählen." at bounding box center [137, 351] width 15 height 15
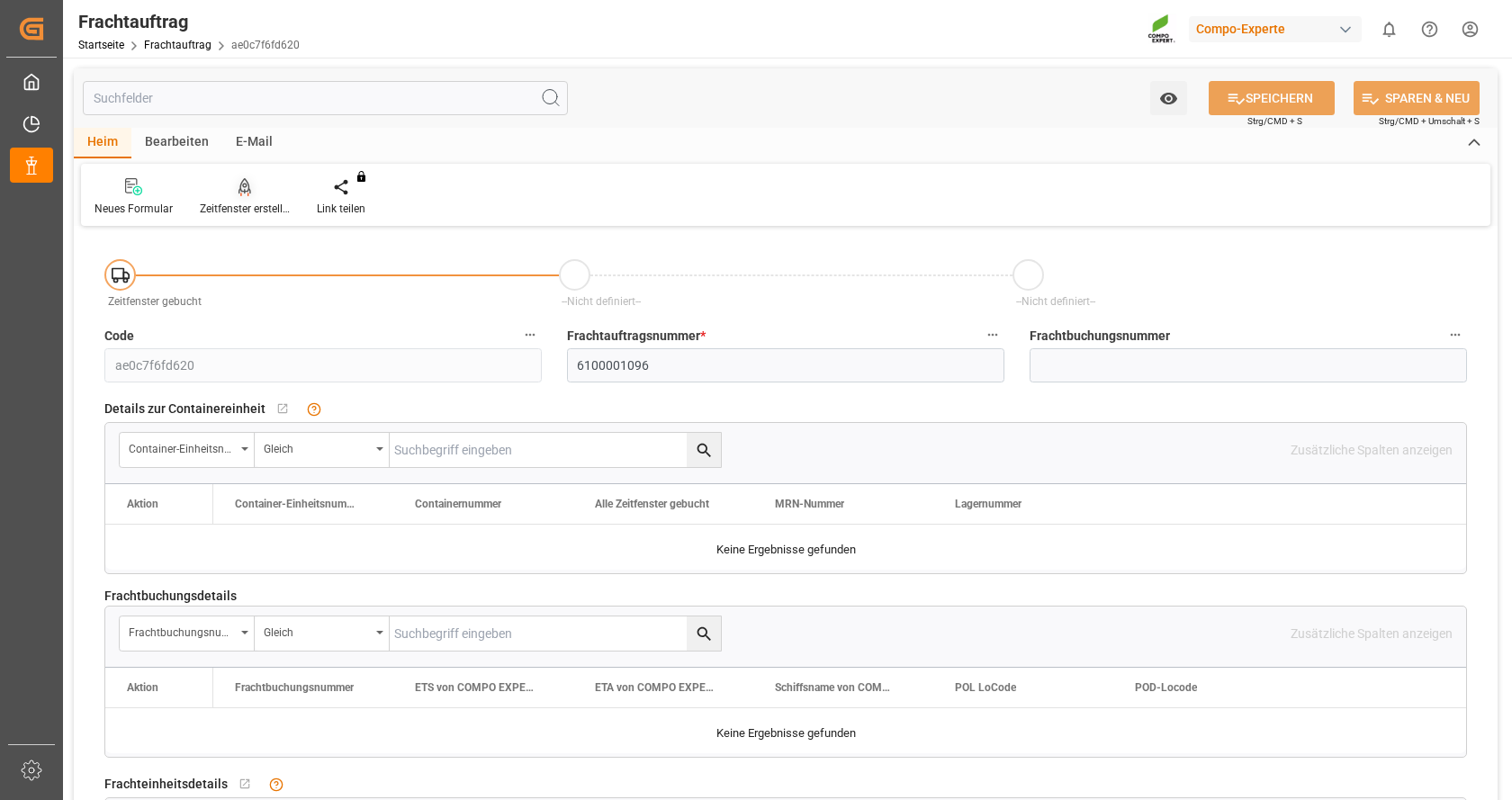
click at [260, 193] on div at bounding box center [245, 186] width 90 height 19
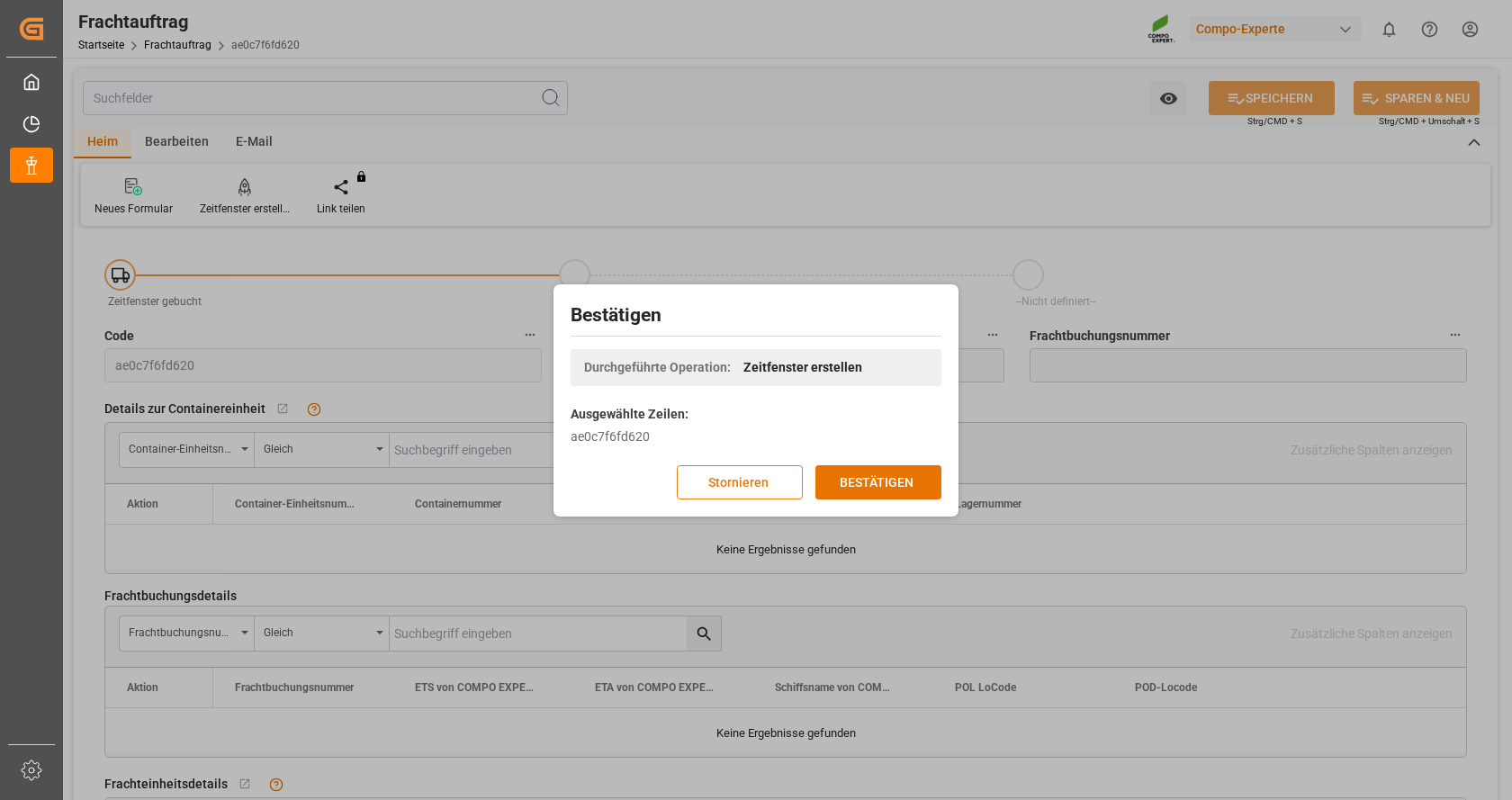
click at [684, 484] on button "Stornieren" at bounding box center [740, 482] width 126 height 35
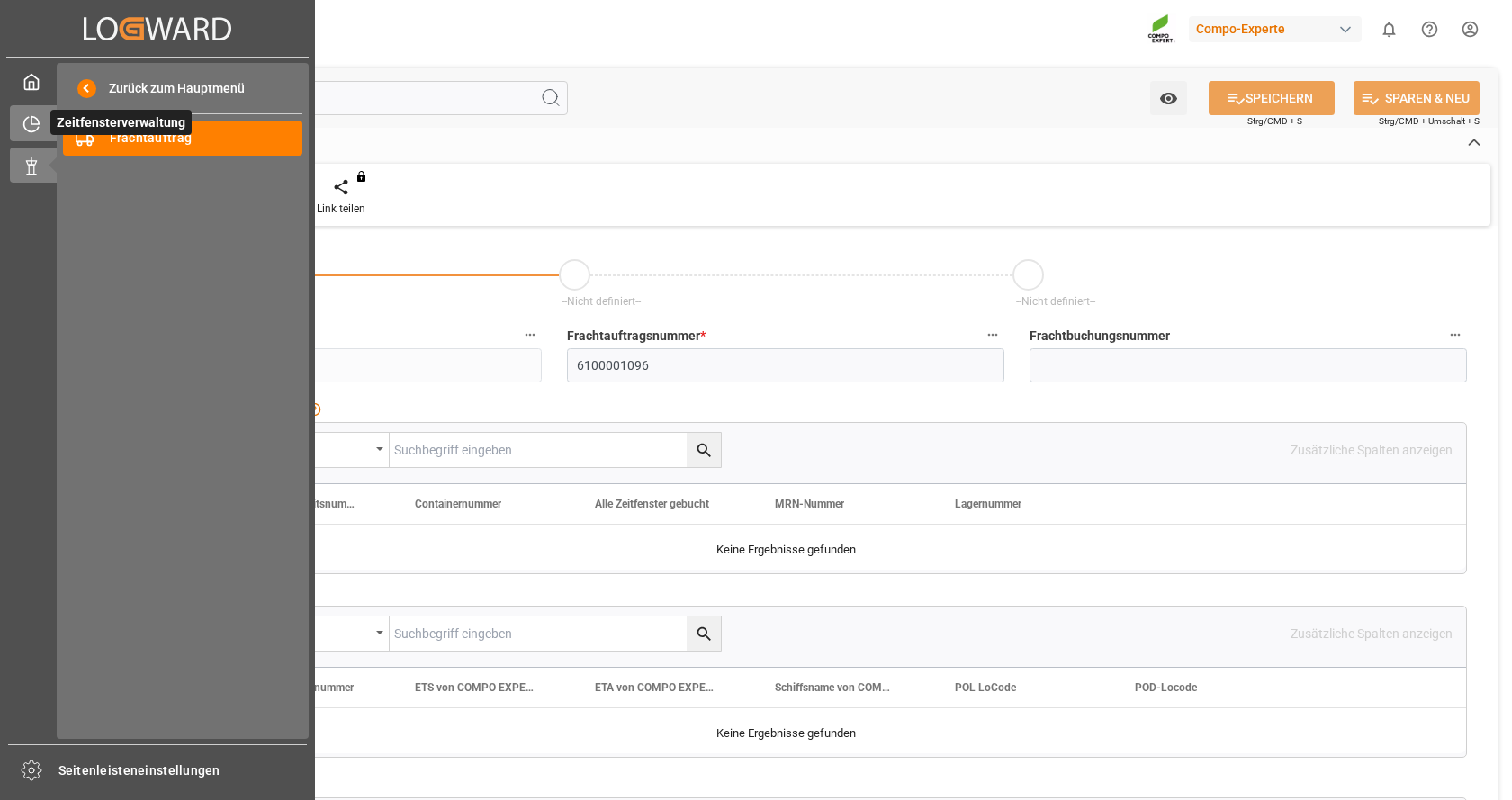
click at [28, 118] on icon at bounding box center [32, 124] width 18 height 18
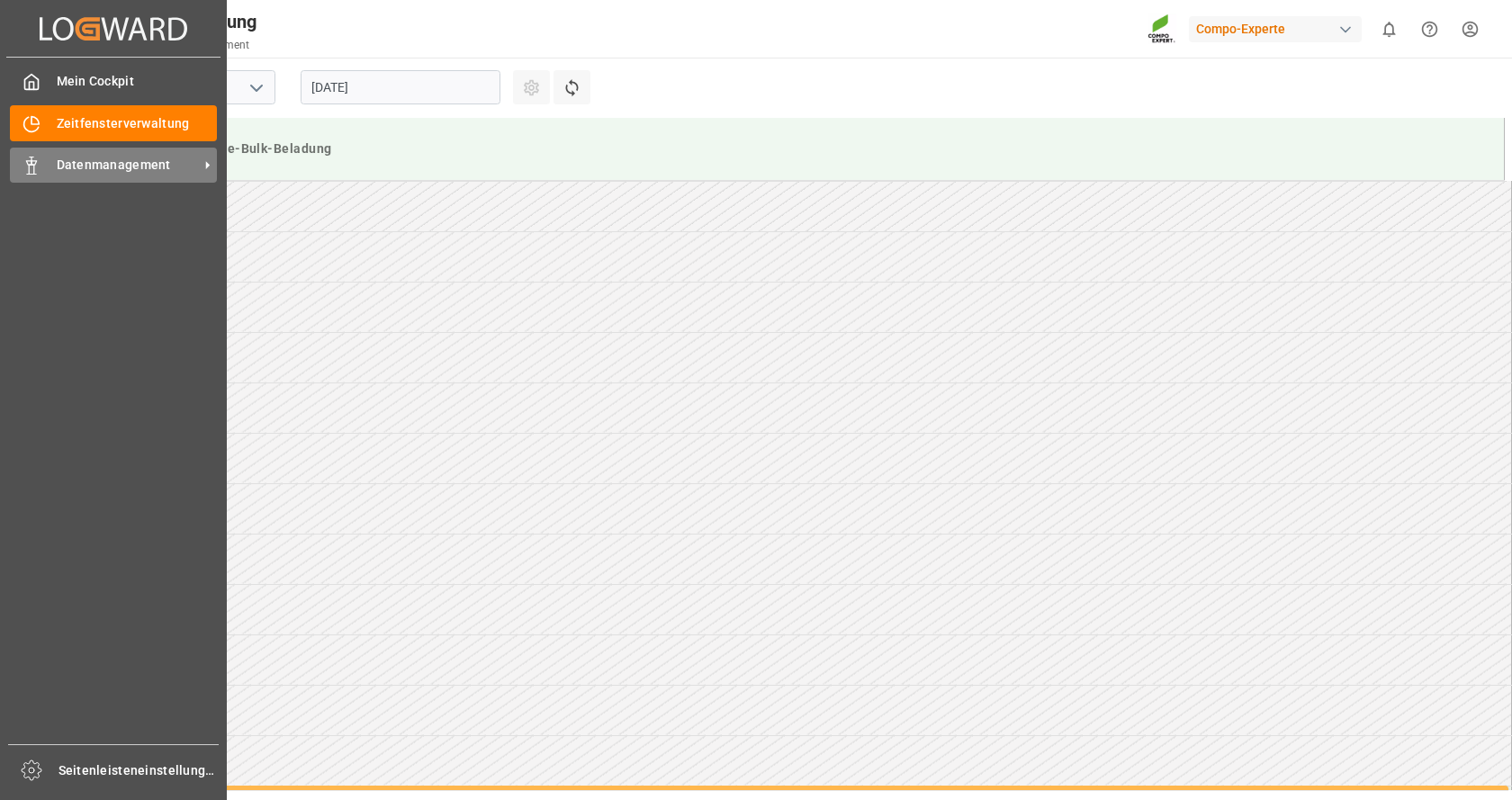
scroll to position [896, 0]
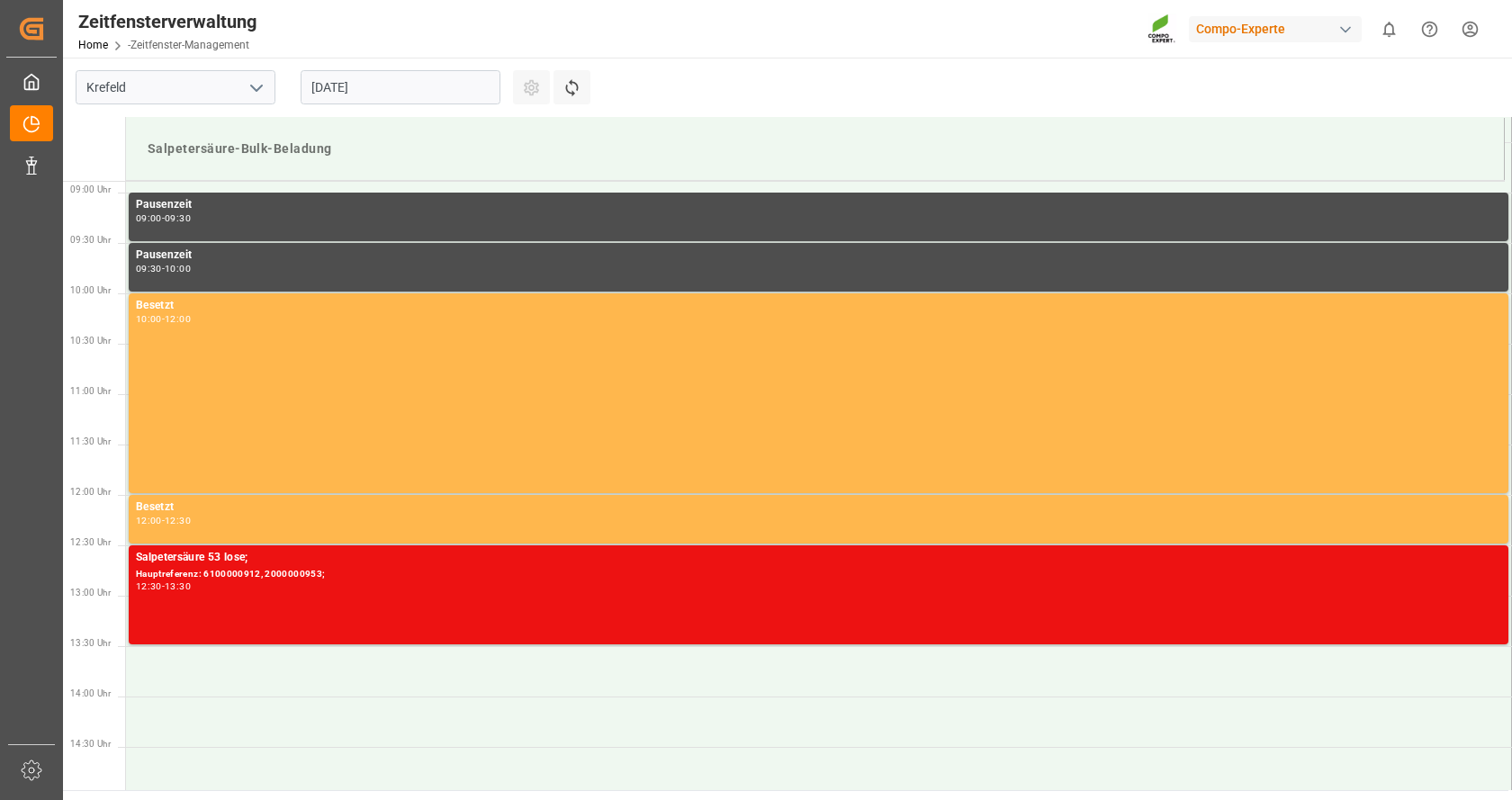
click at [349, 88] on input "11.08.2025" at bounding box center [400, 87] width 200 height 35
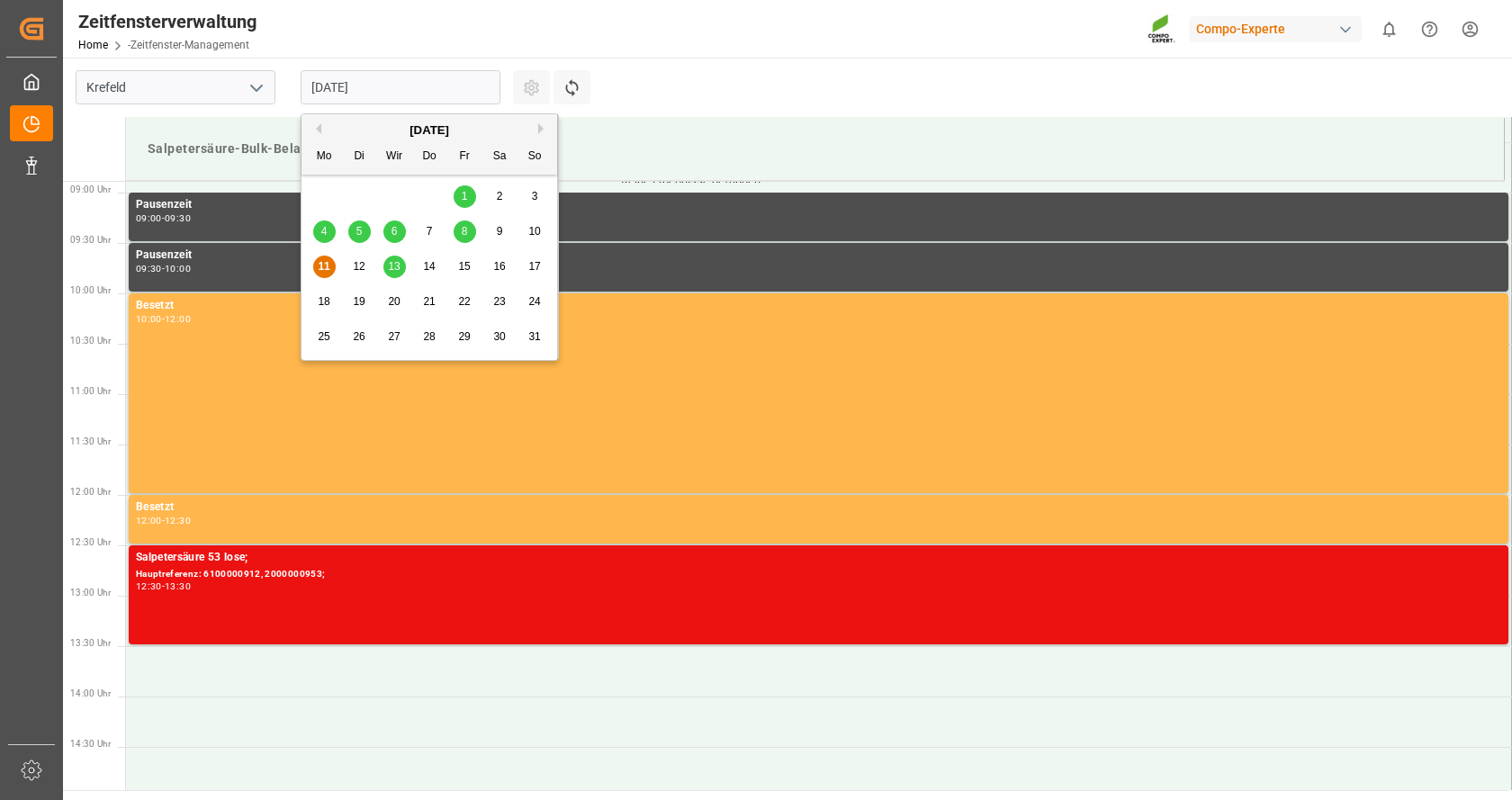
click at [397, 262] on font "13" at bounding box center [394, 266] width 12 height 13
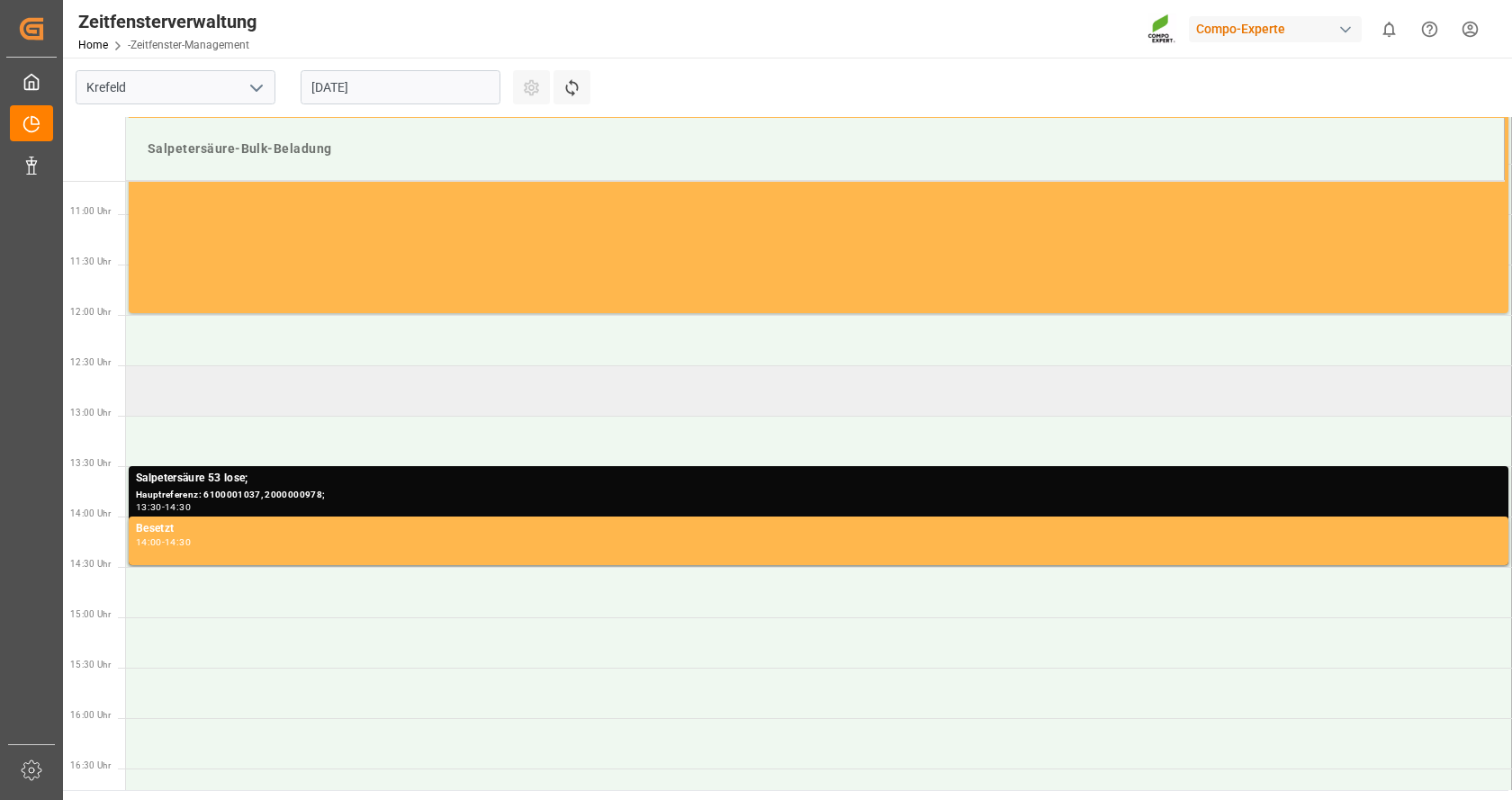
scroll to position [1166, 0]
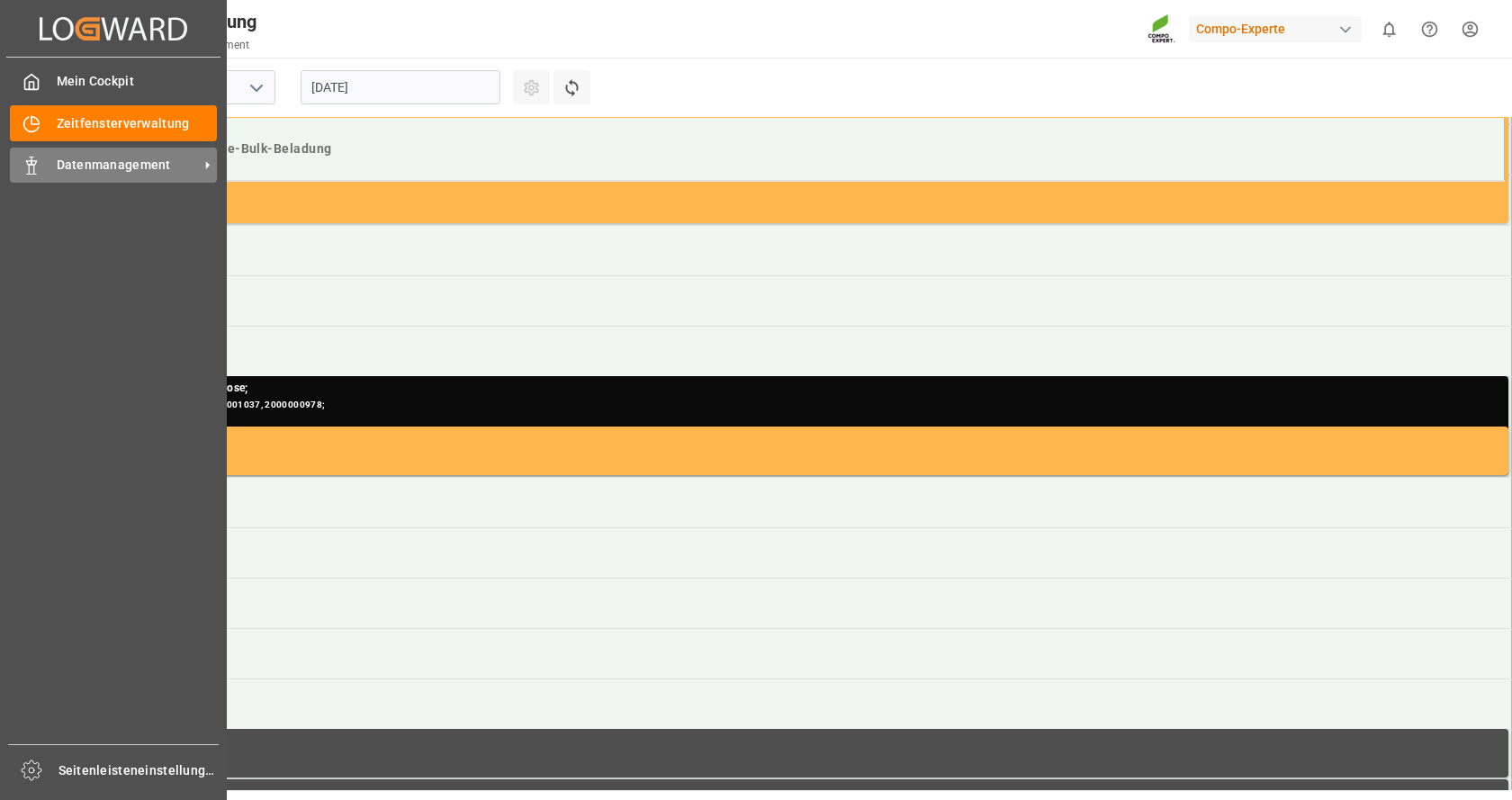
click at [84, 167] on font "Datenmanagement" at bounding box center [114, 165] width 114 height 15
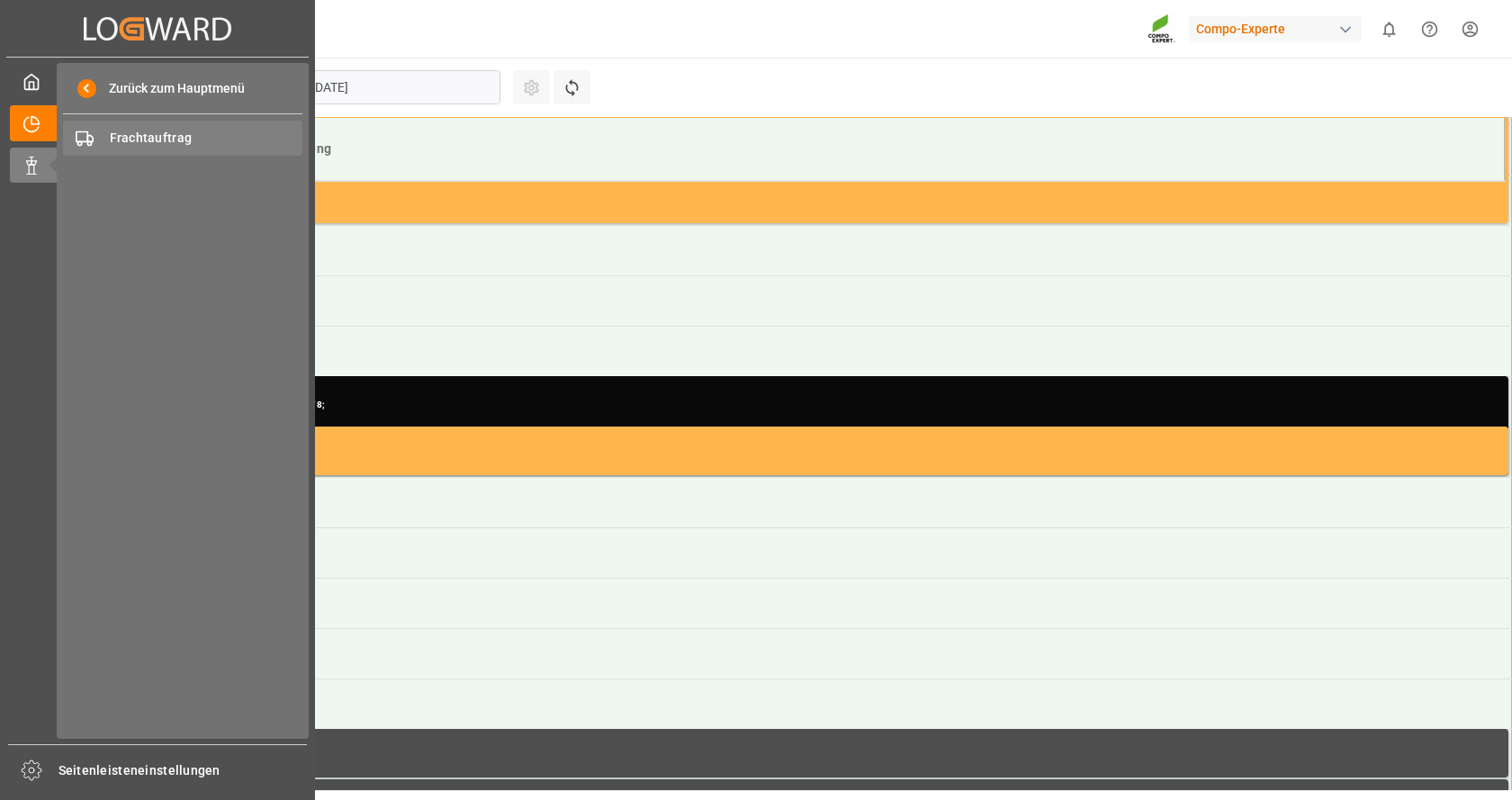
click at [138, 128] on div "Frachtauftrag Frachtauftrag" at bounding box center [182, 138] width 240 height 36
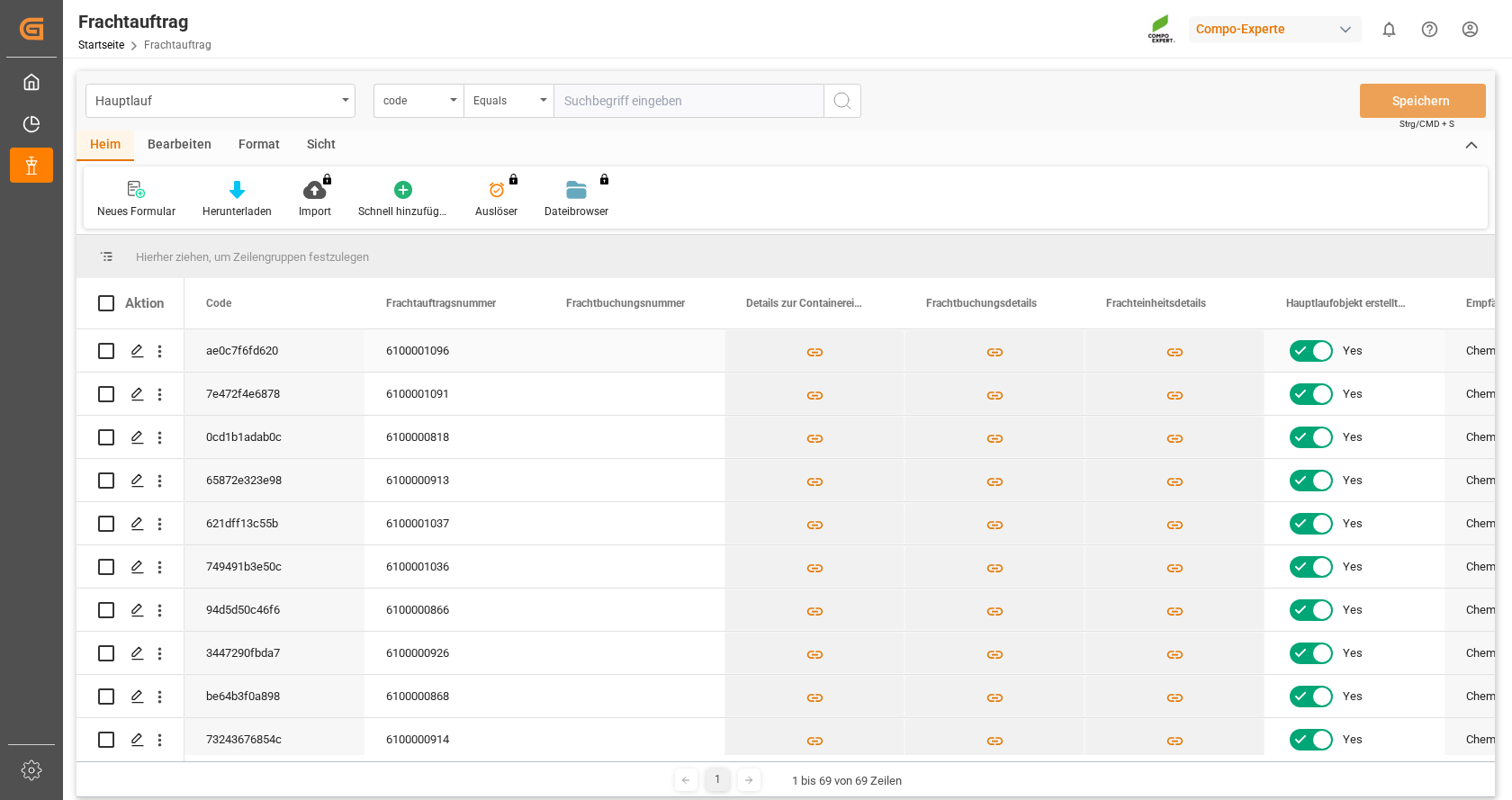
click at [106, 348] on input "Drücken Sie die Leertaste, um die Zeilenauswahl umzuschalten (nicht markiert)." at bounding box center [106, 351] width 16 height 16
checkbox input "true"
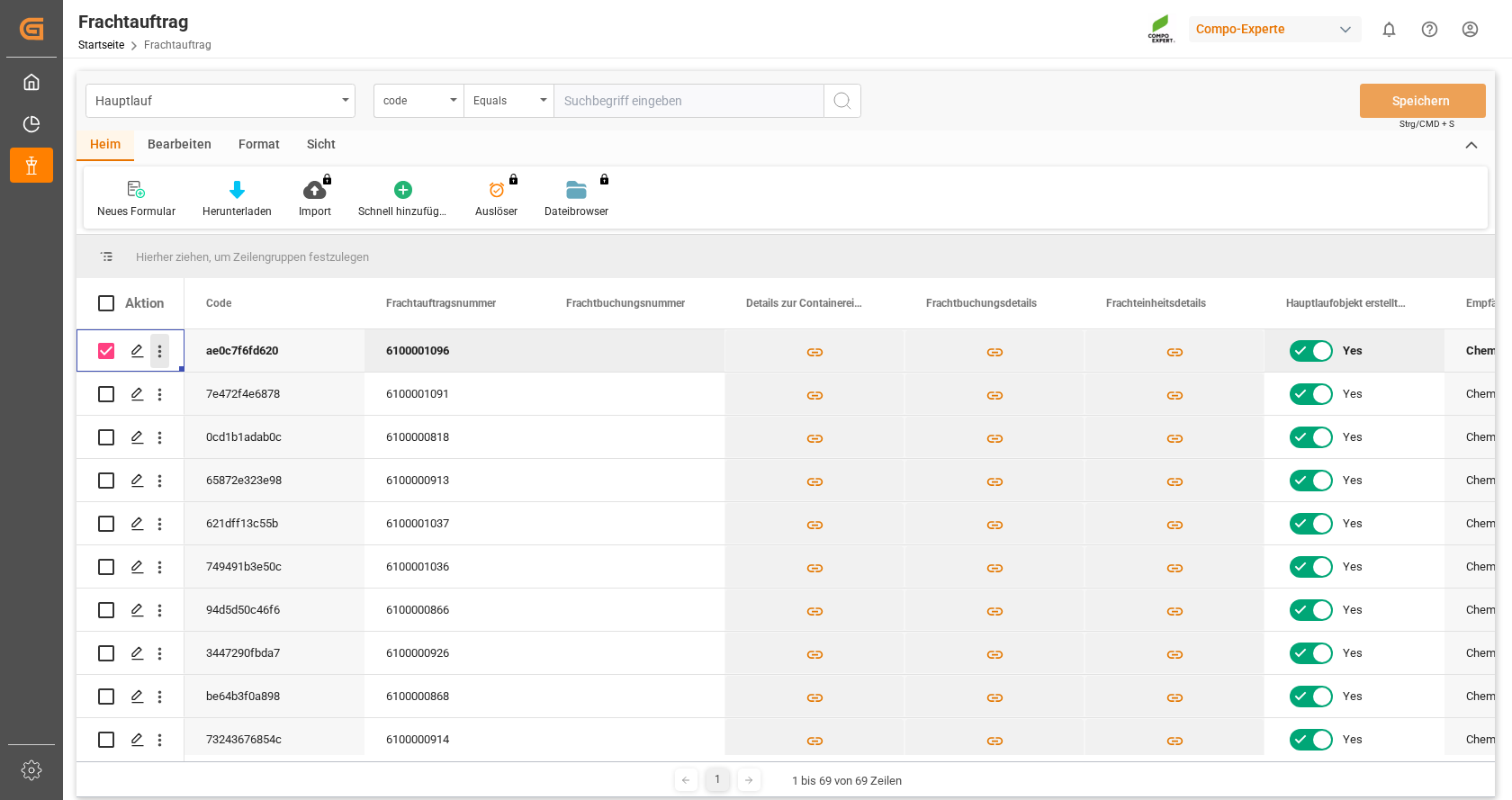
click at [157, 356] on icon "open menu" at bounding box center [159, 351] width 19 height 19
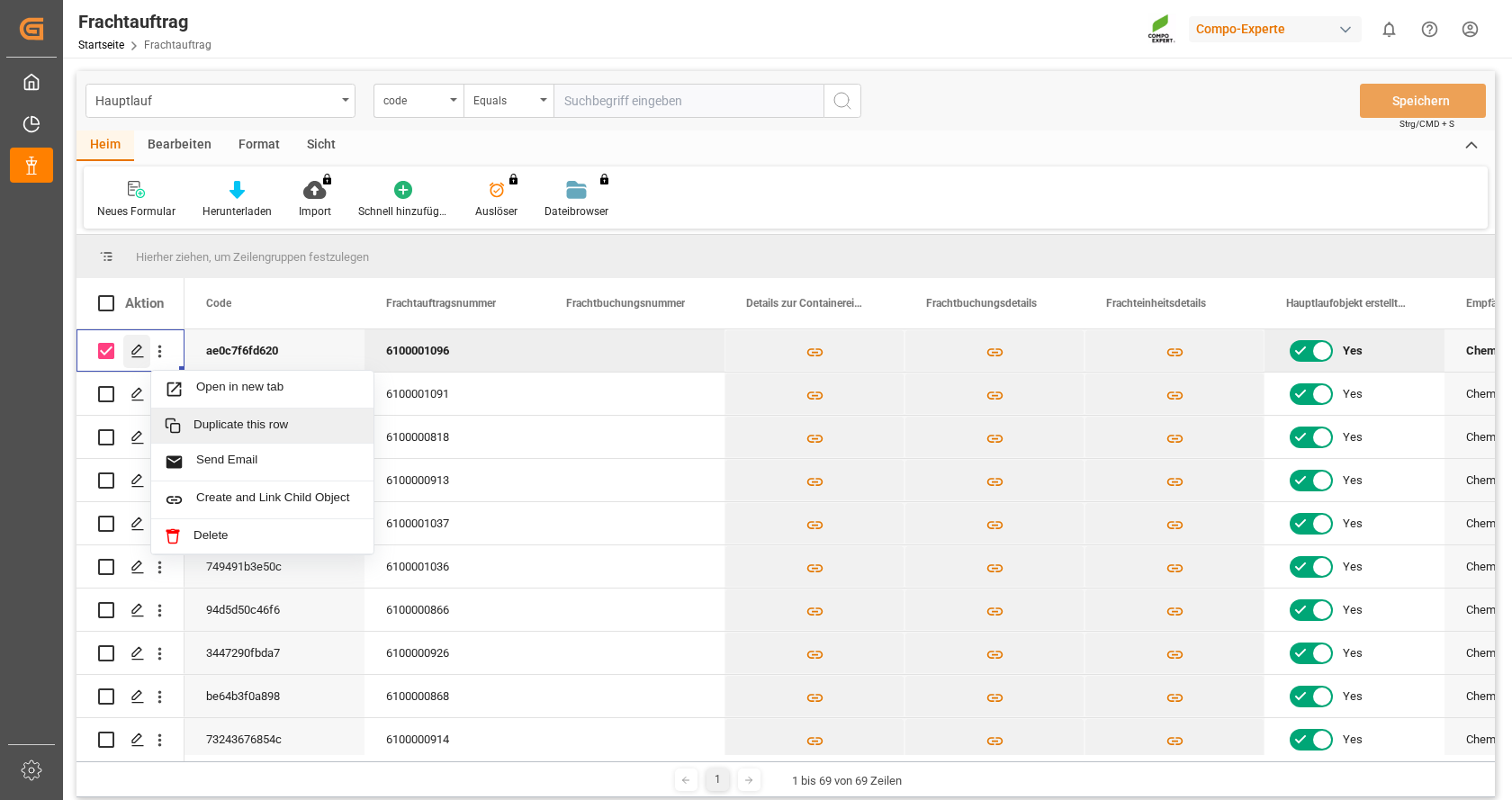
click at [130, 354] on icon "Press SPACE to deselect this row." at bounding box center [137, 351] width 15 height 15
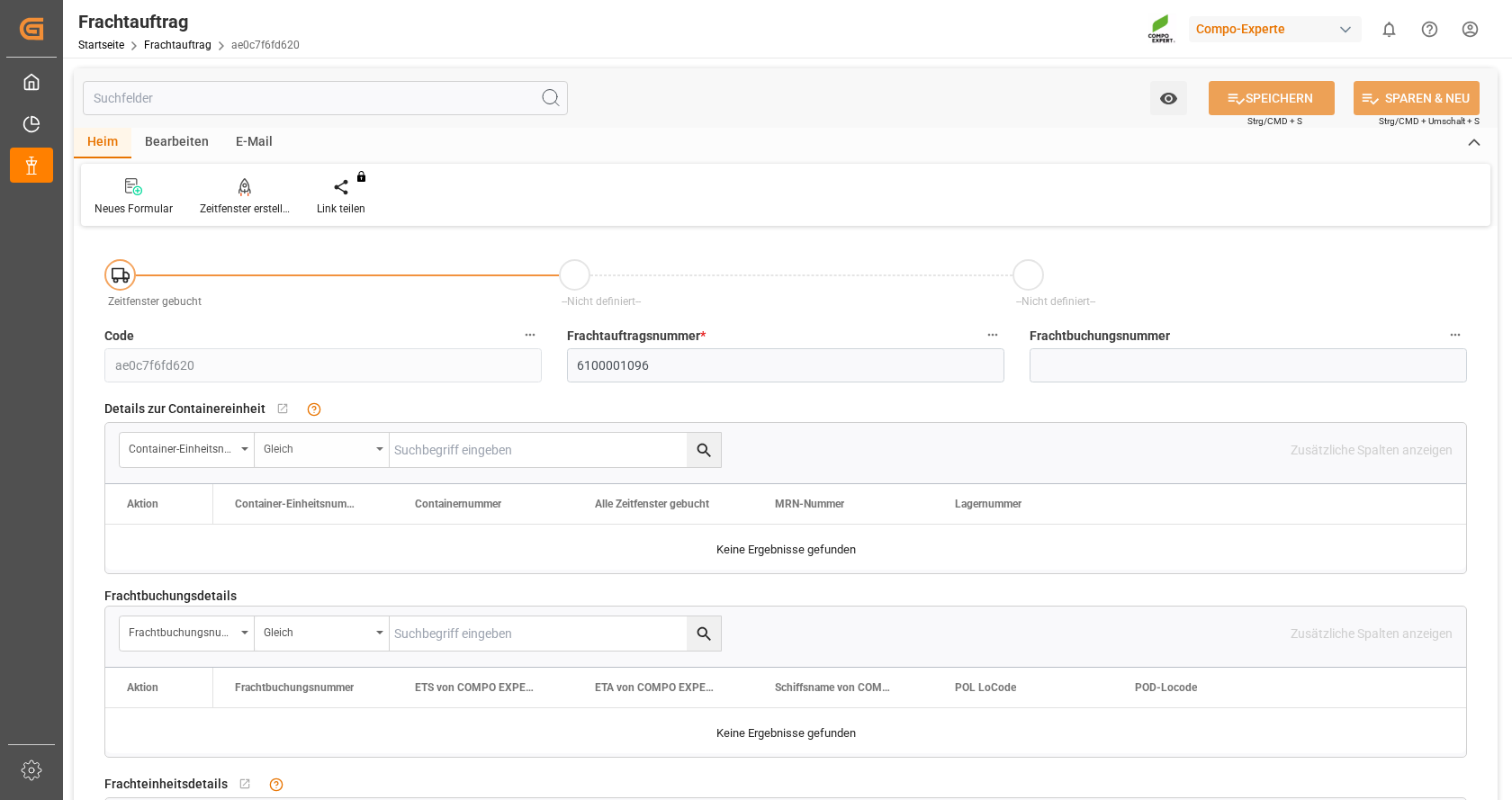
click at [300, 446] on div "Gleich" at bounding box center [317, 447] width 107 height 21
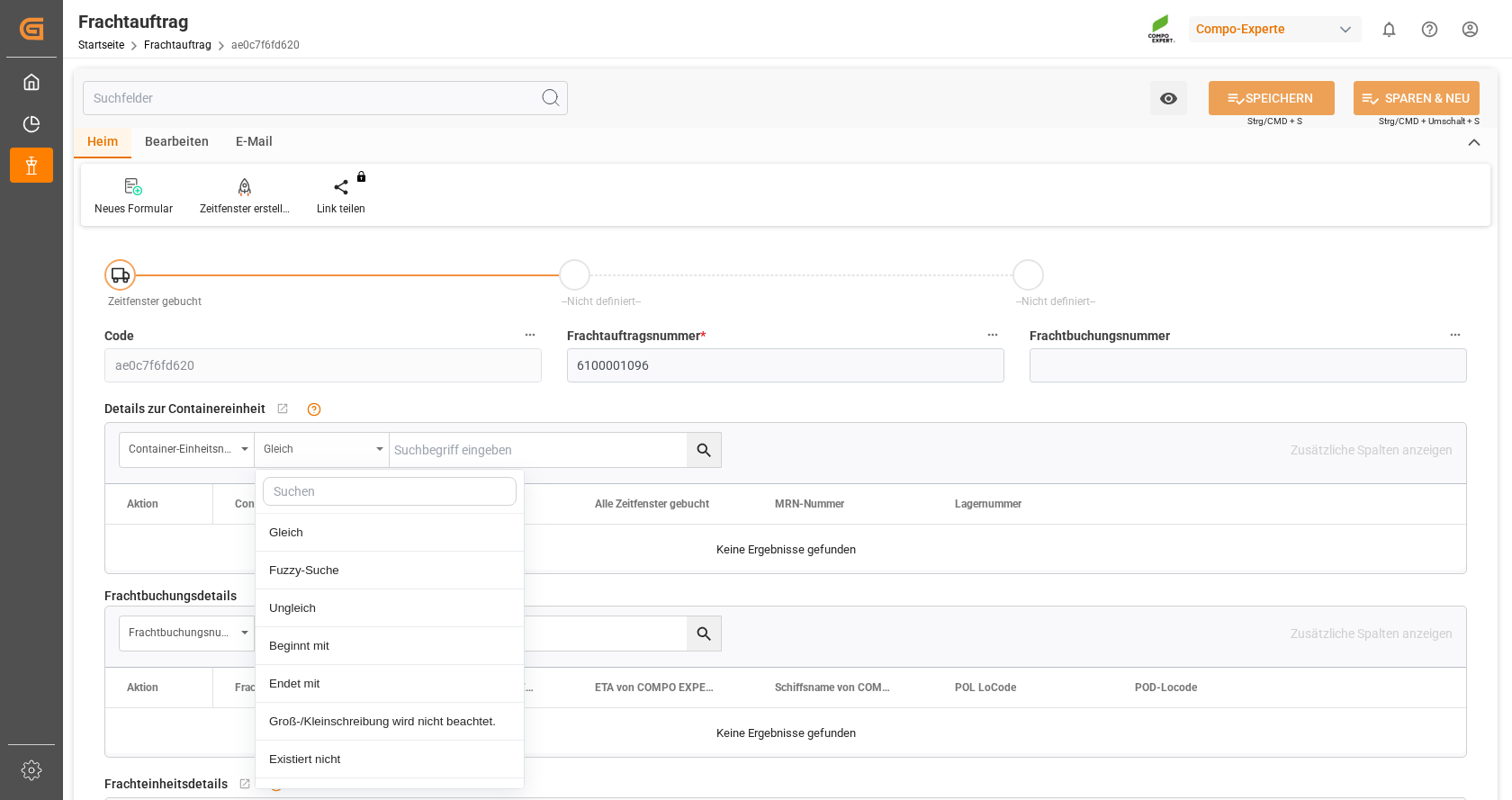
click at [300, 446] on div "Gleich" at bounding box center [317, 447] width 107 height 21
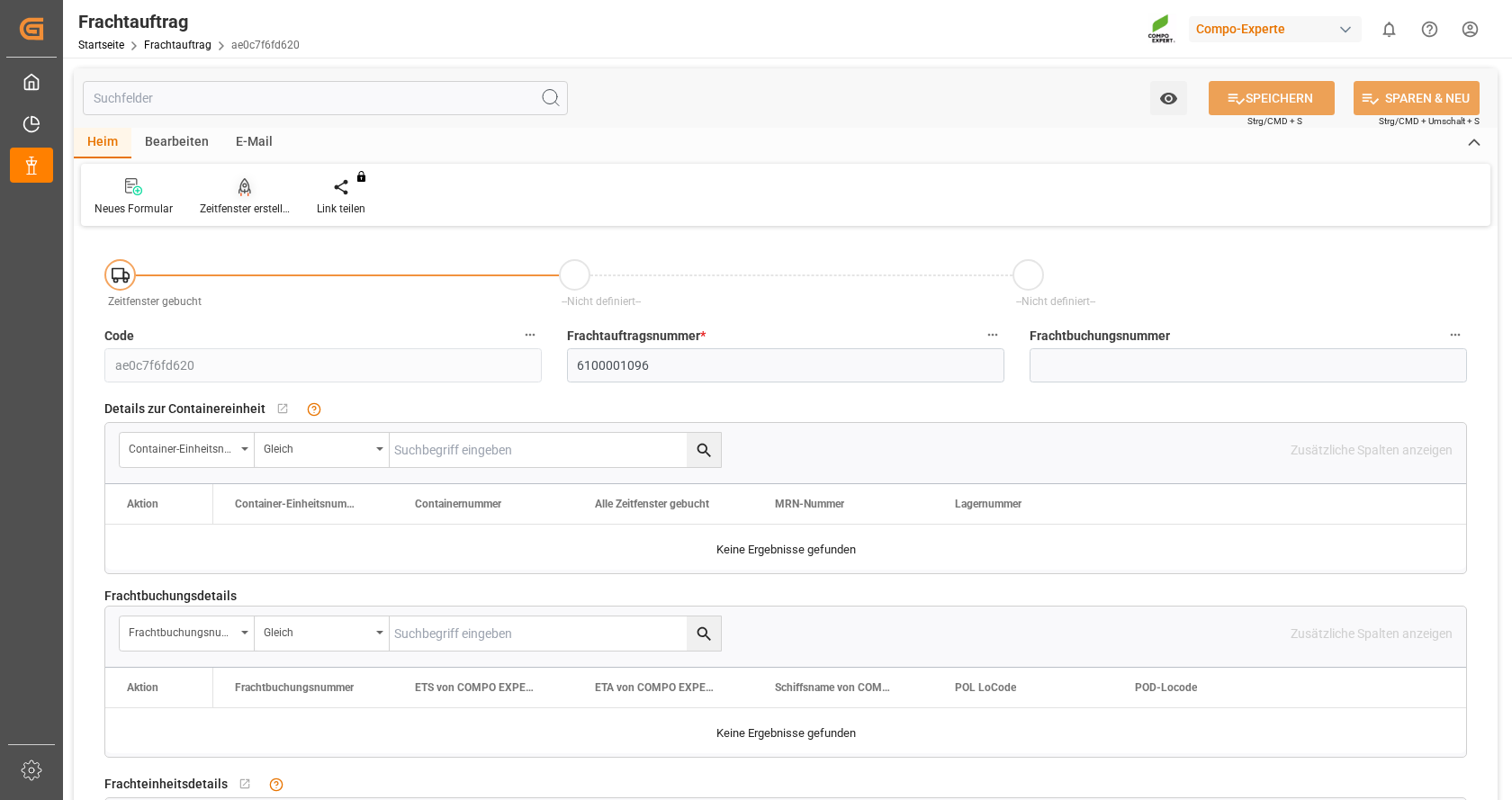
click at [256, 190] on div at bounding box center [245, 186] width 90 height 19
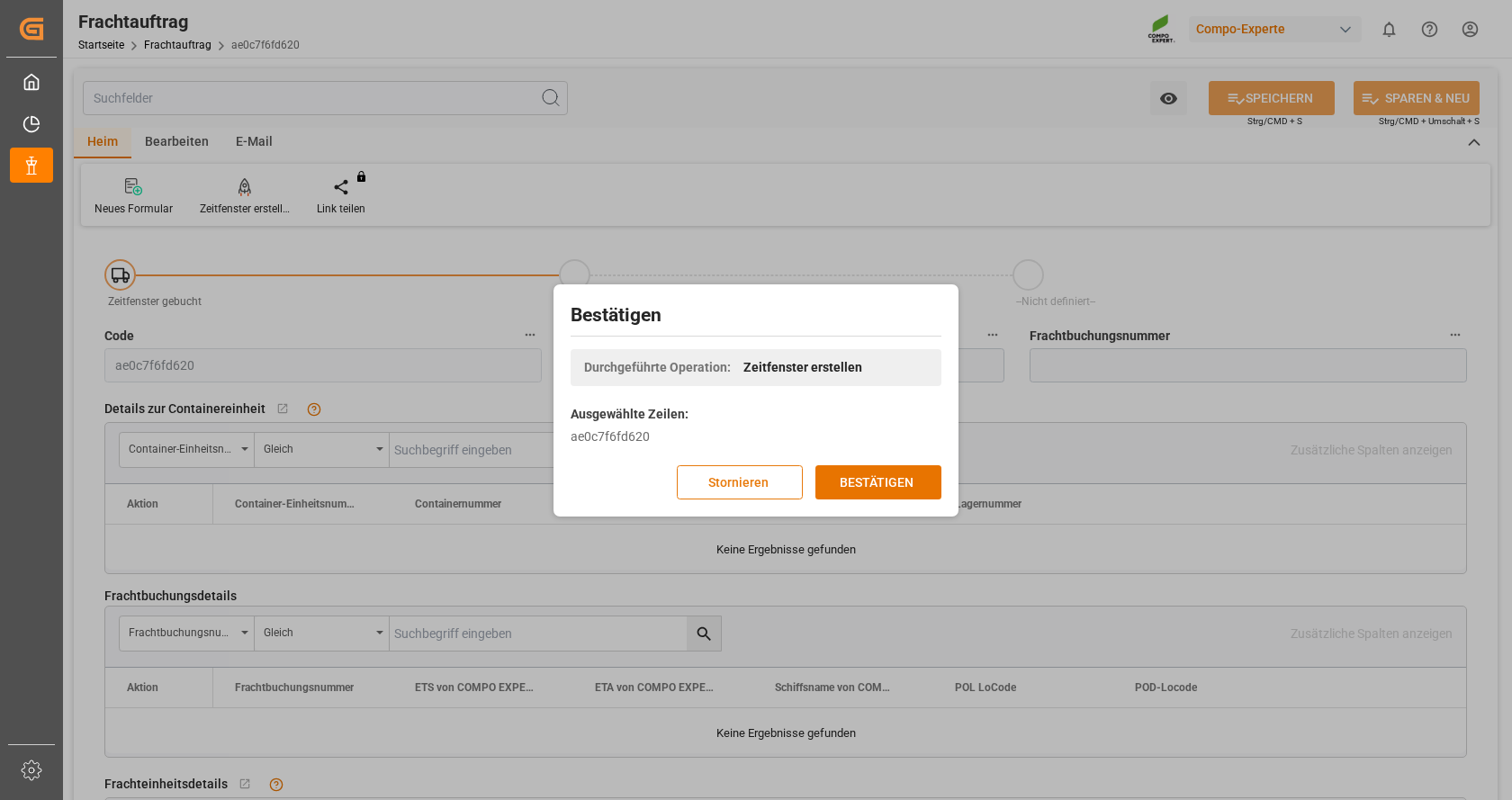
click at [752, 480] on font "Stornieren" at bounding box center [738, 481] width 60 height 15
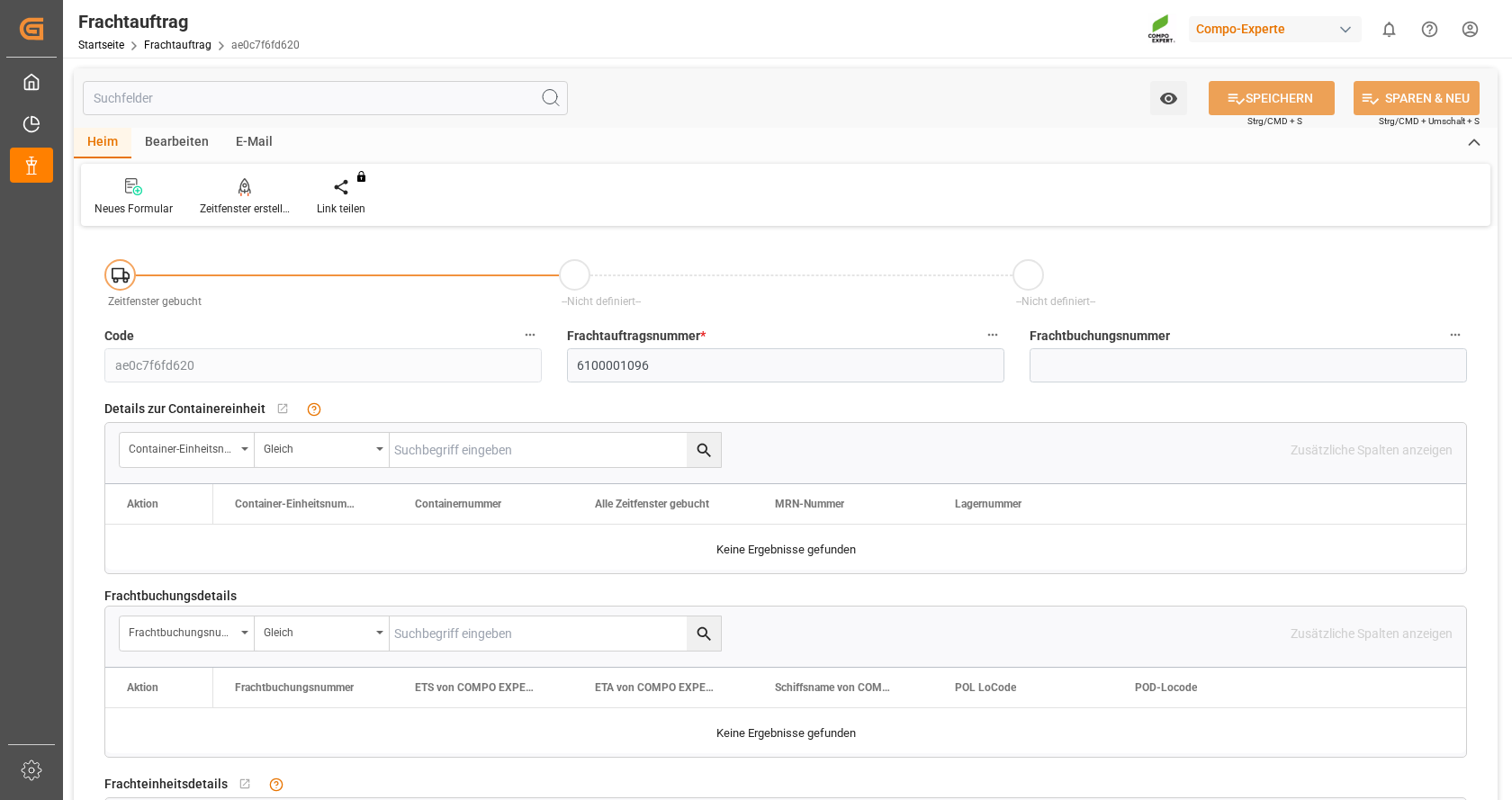
click at [202, 142] on font "Bearbeiten" at bounding box center [177, 141] width 64 height 15
click at [120, 141] on div "Heim" at bounding box center [103, 143] width 57 height 31
click at [241, 192] on icon at bounding box center [245, 187] width 13 height 18
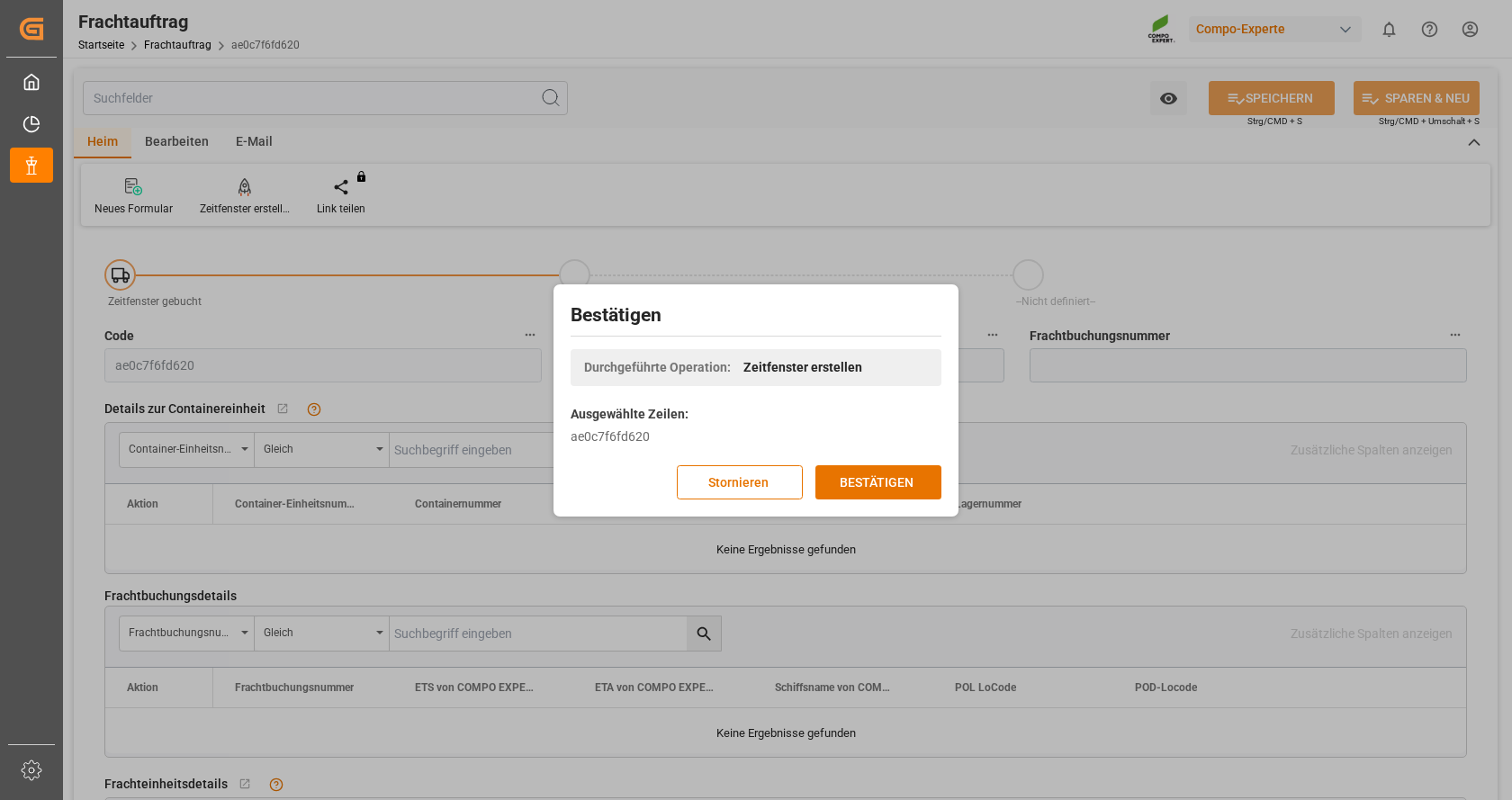
click at [715, 500] on div "Bestätigen Durchgeführte Operation: Zeitfenster erstellen Ausgewählte Zeilen: a…" at bounding box center [756, 400] width 396 height 223
click at [702, 486] on button "Stornieren" at bounding box center [740, 482] width 126 height 35
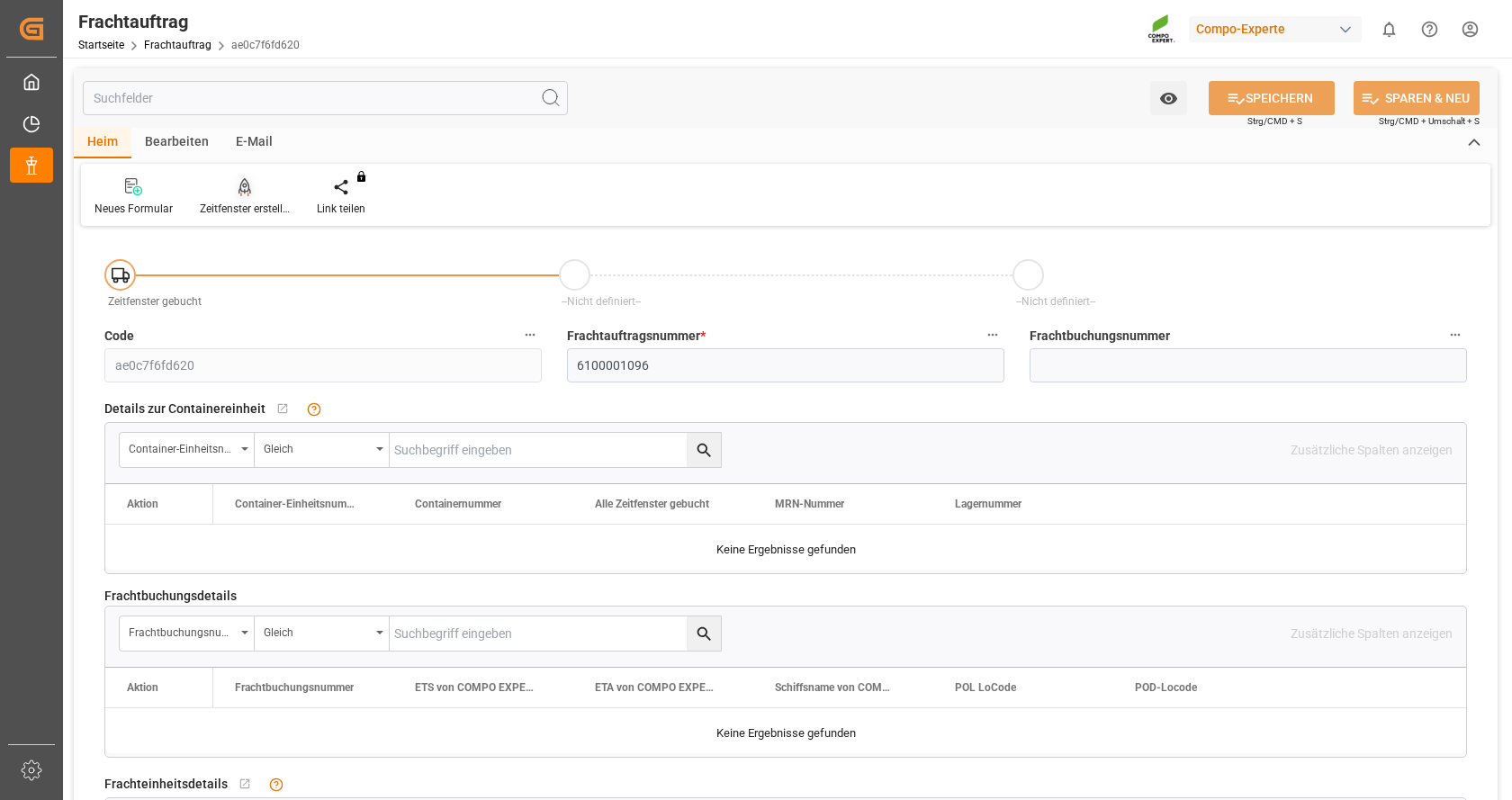
click at [239, 195] on icon at bounding box center [245, 187] width 13 height 18
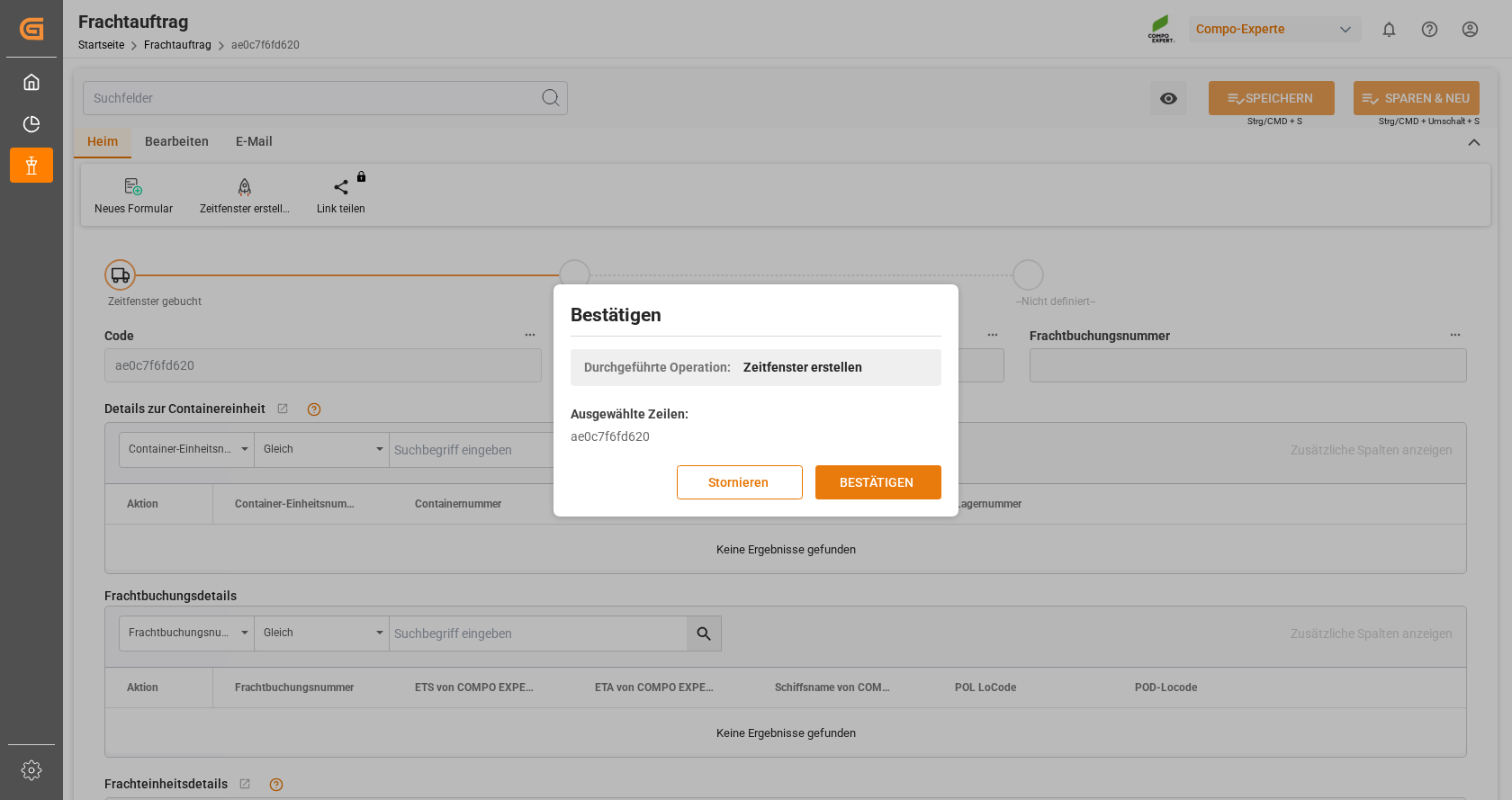
click at [847, 489] on font "BESTÄTIGEN" at bounding box center [877, 481] width 74 height 15
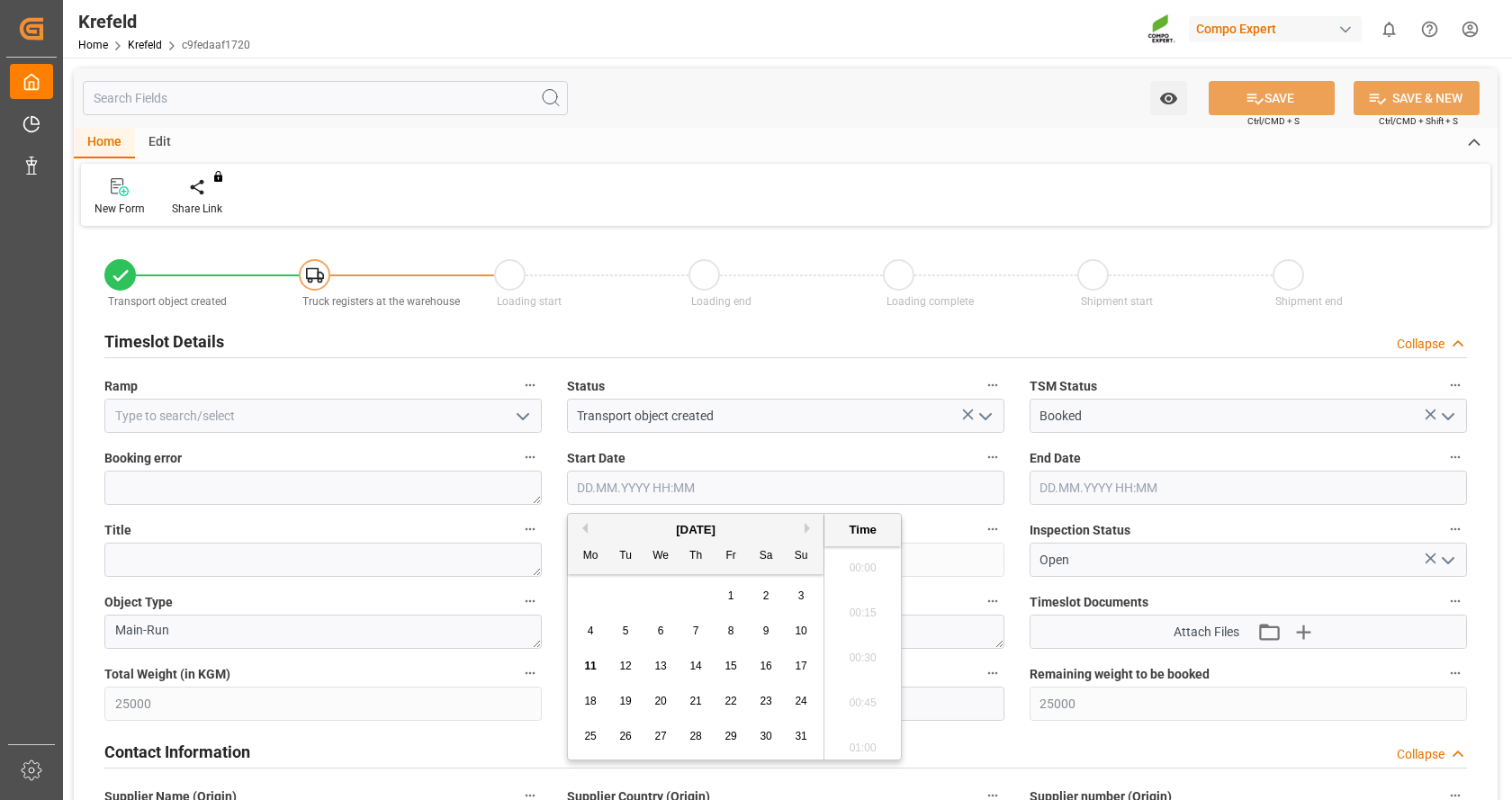
click at [900, 495] on input "text" at bounding box center [786, 487] width 438 height 35
click at [938, 360] on div "Timeslot Details Collapse" at bounding box center [785, 341] width 1388 height 50
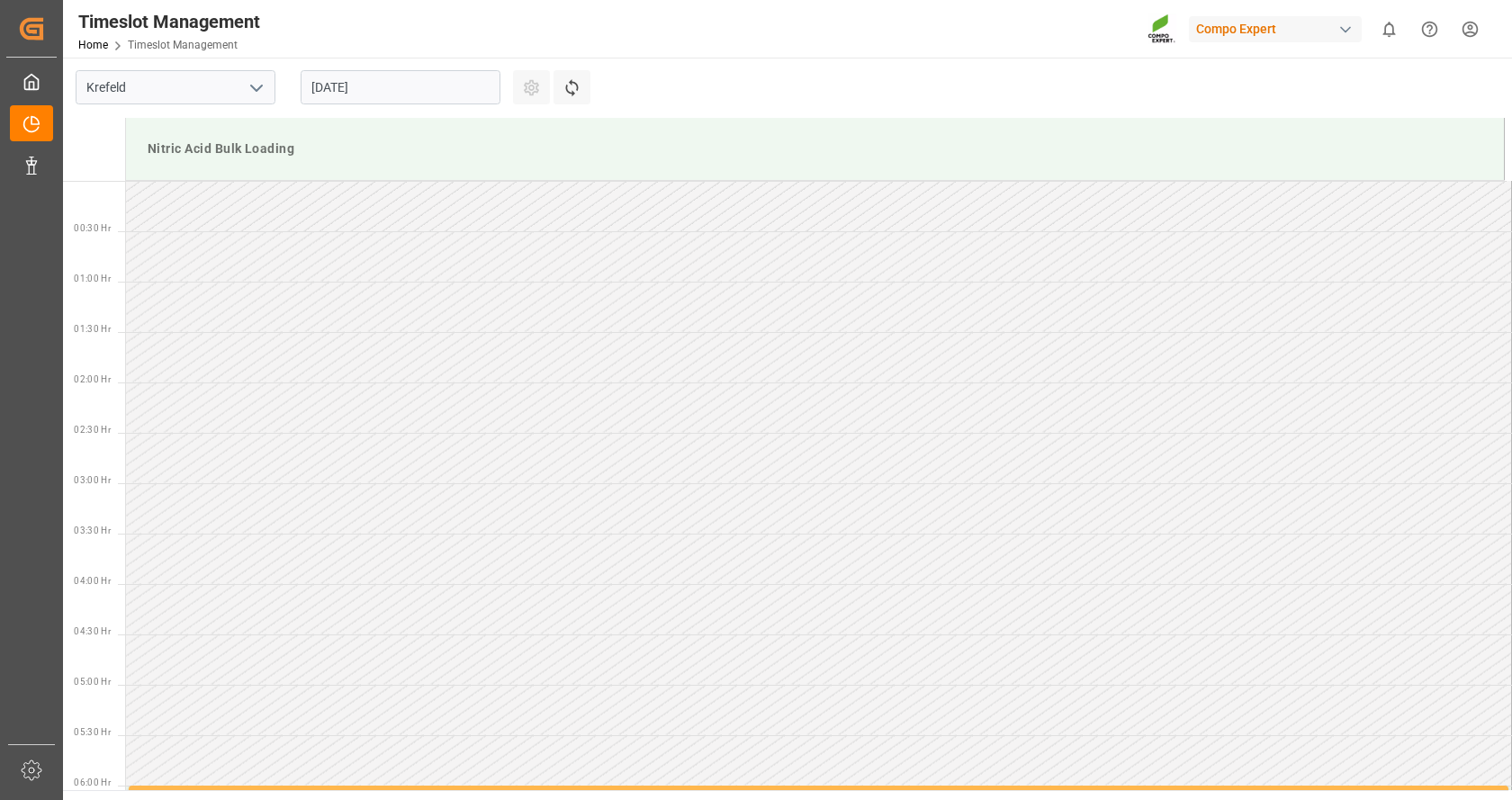
scroll to position [896, 0]
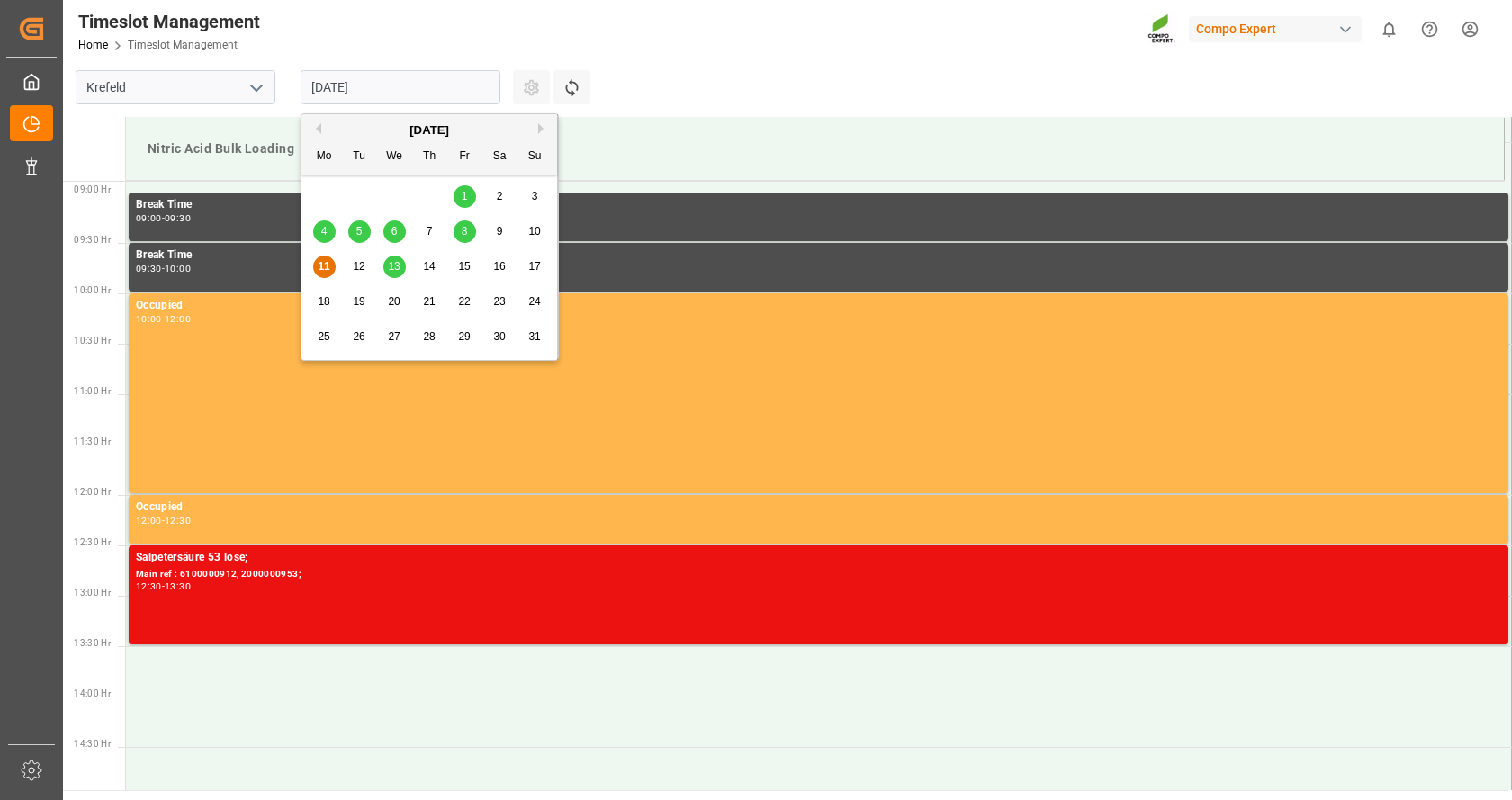
click at [369, 81] on input "11.08.2025" at bounding box center [400, 87] width 200 height 35
click at [394, 267] on span "13" at bounding box center [394, 266] width 12 height 13
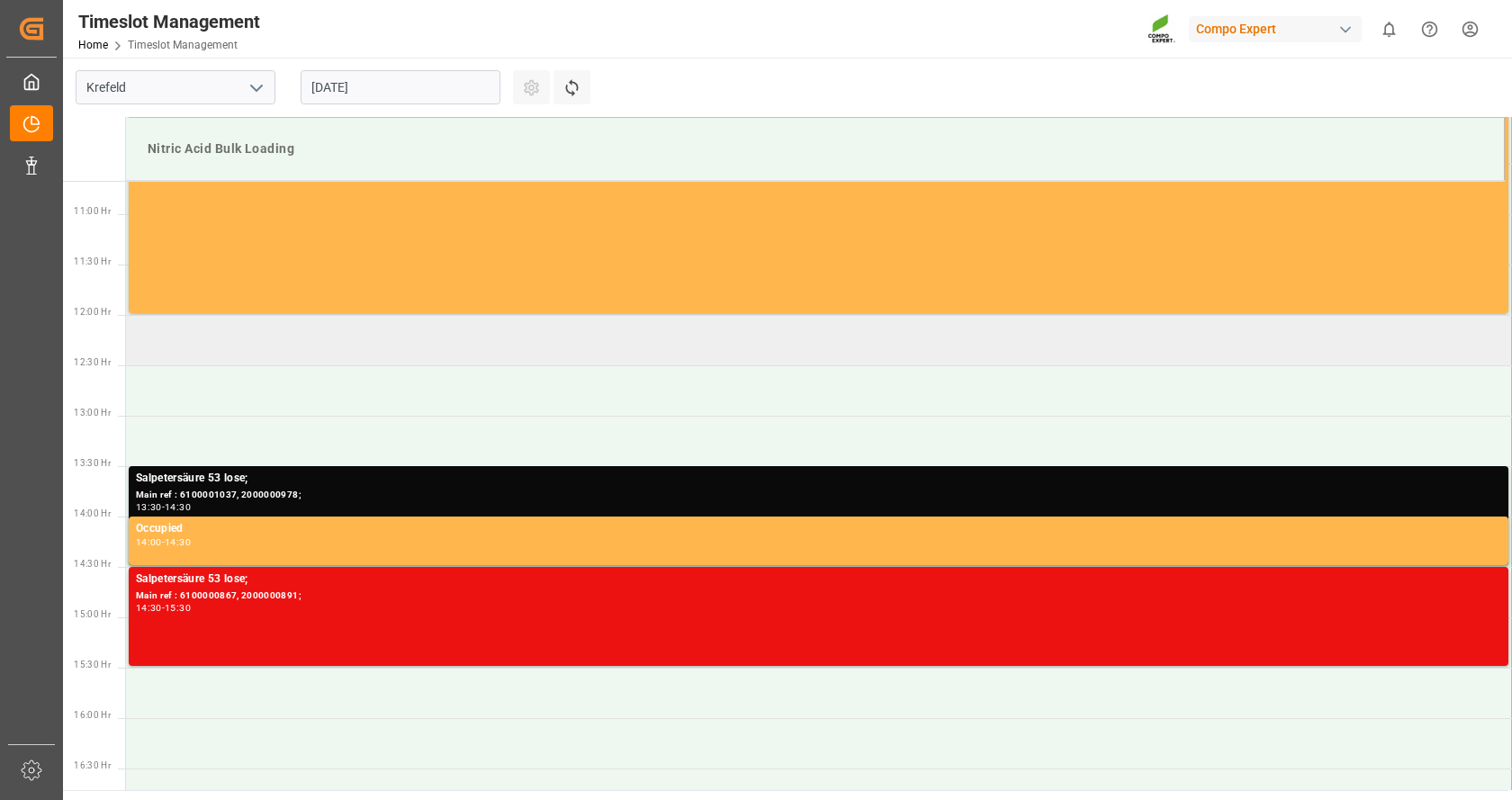
scroll to position [1166, 0]
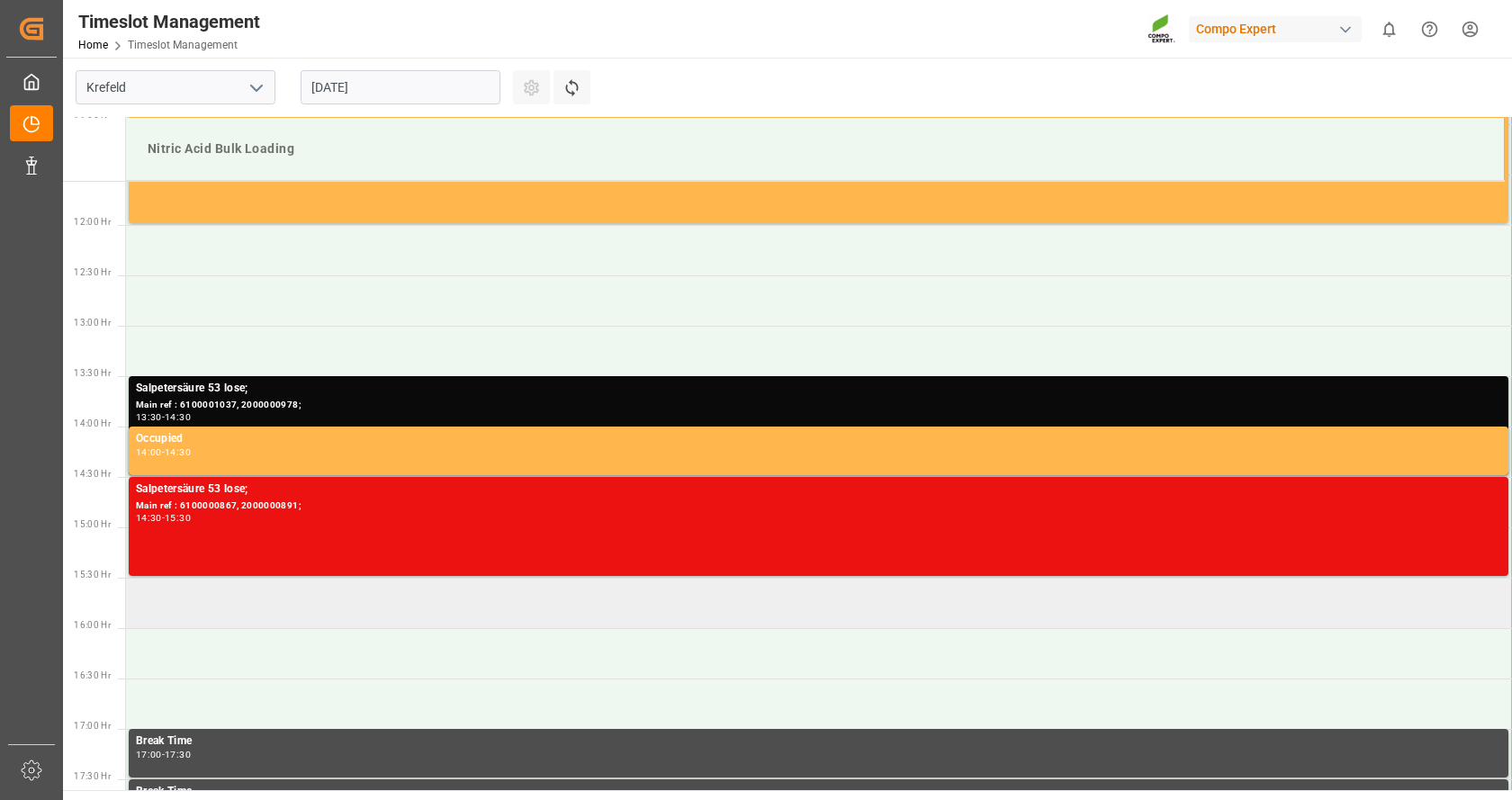
click at [315, 588] on td at bounding box center [820, 603] width 1387 height 50
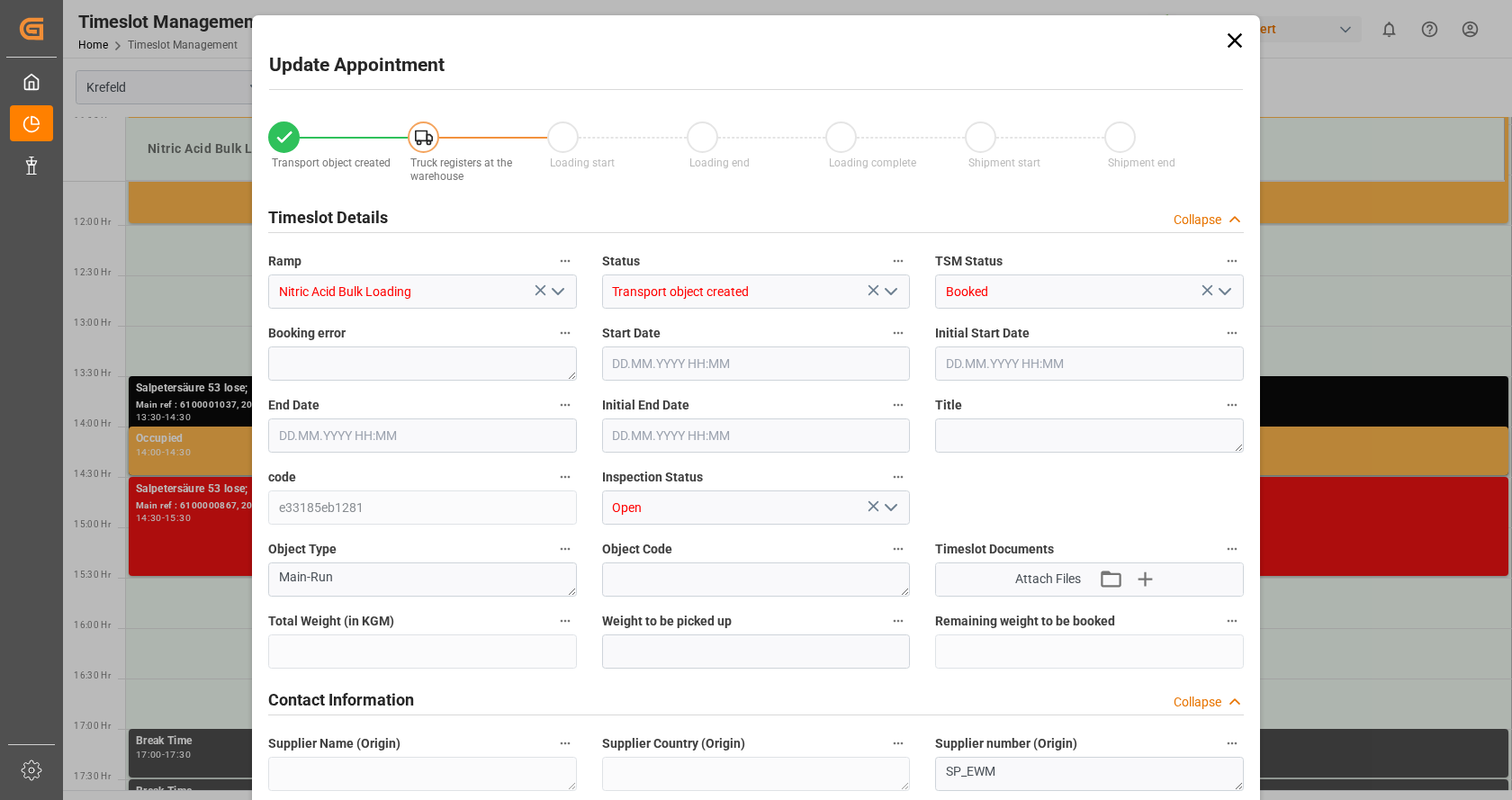
type input "25000"
type input "0"
type input "13.08.2025 15:30"
type input "13.08.2025 16:00"
type input "11.08.2025 08:19"
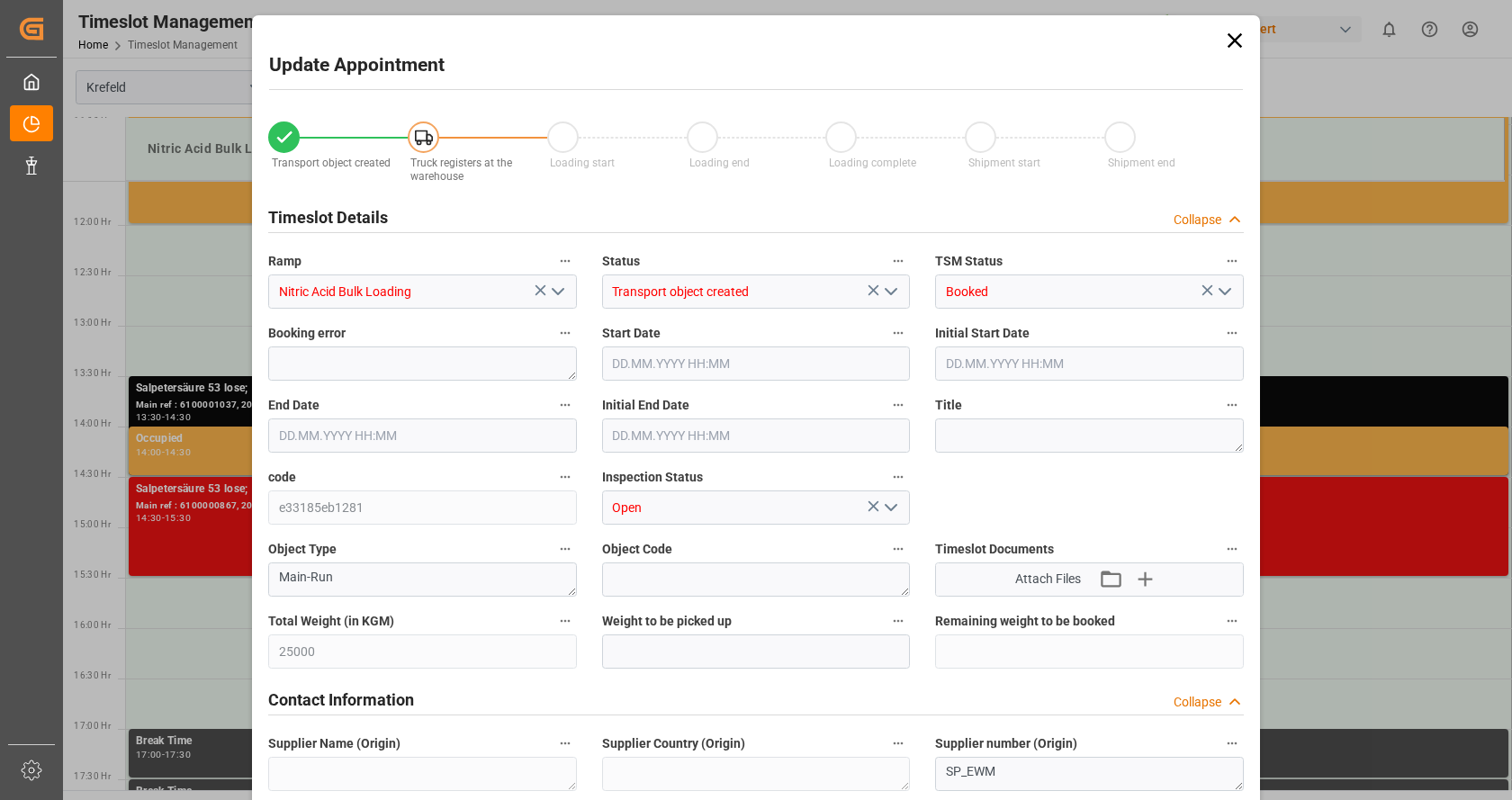
type input "11.08.2025 07:40"
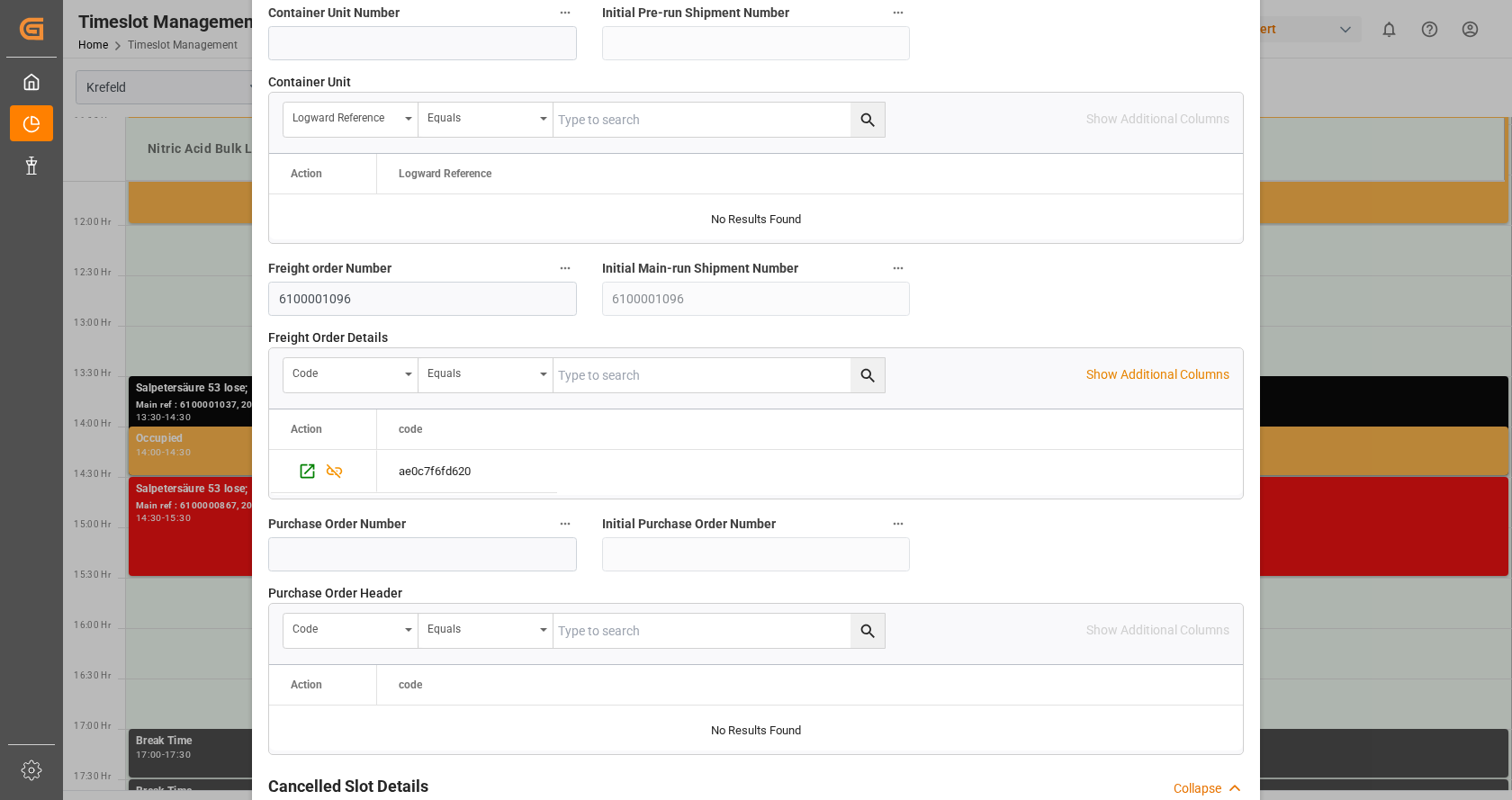
scroll to position [1698, 0]
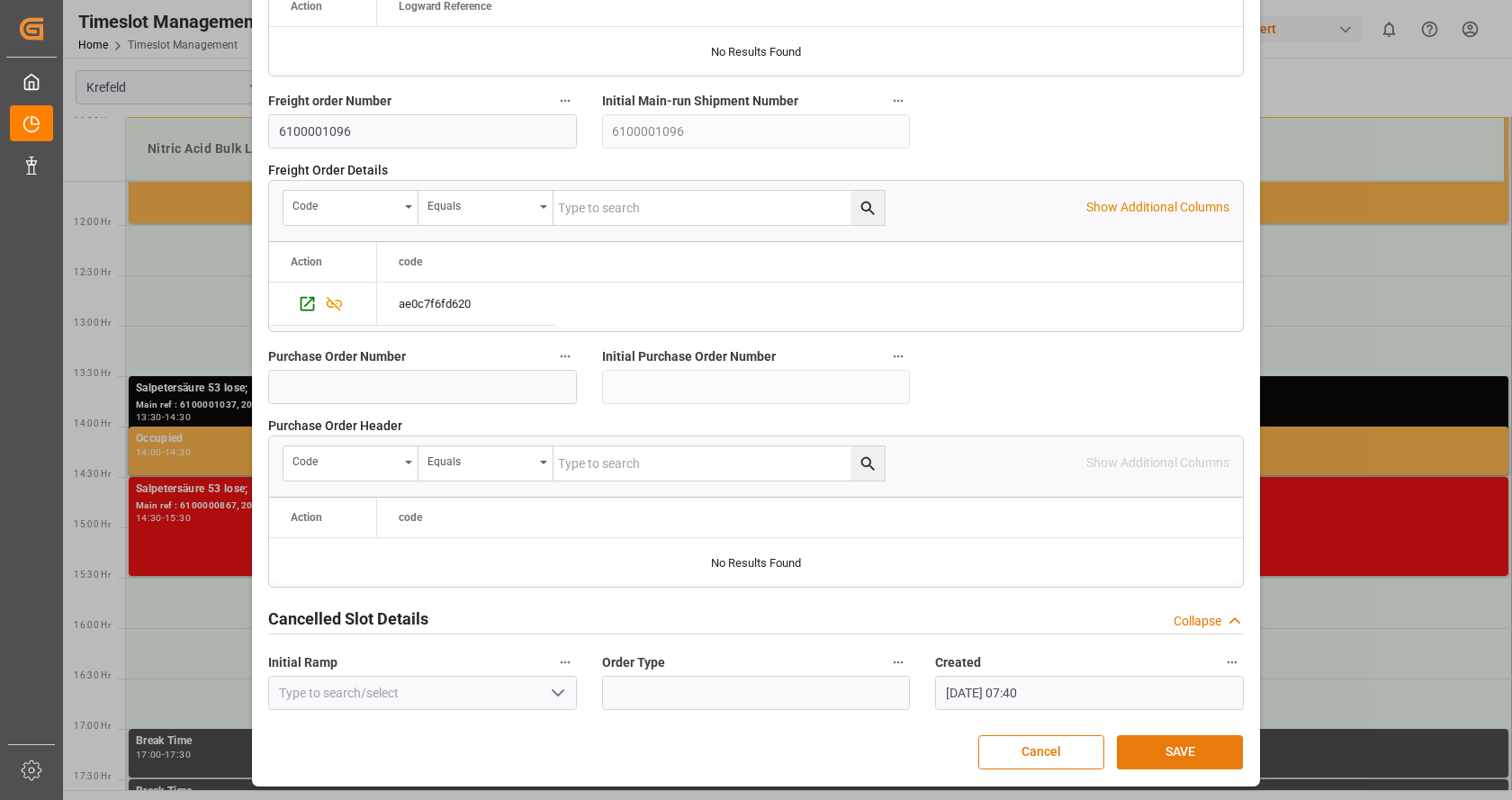
click at [1181, 757] on button "SAVE" at bounding box center [1181, 753] width 126 height 35
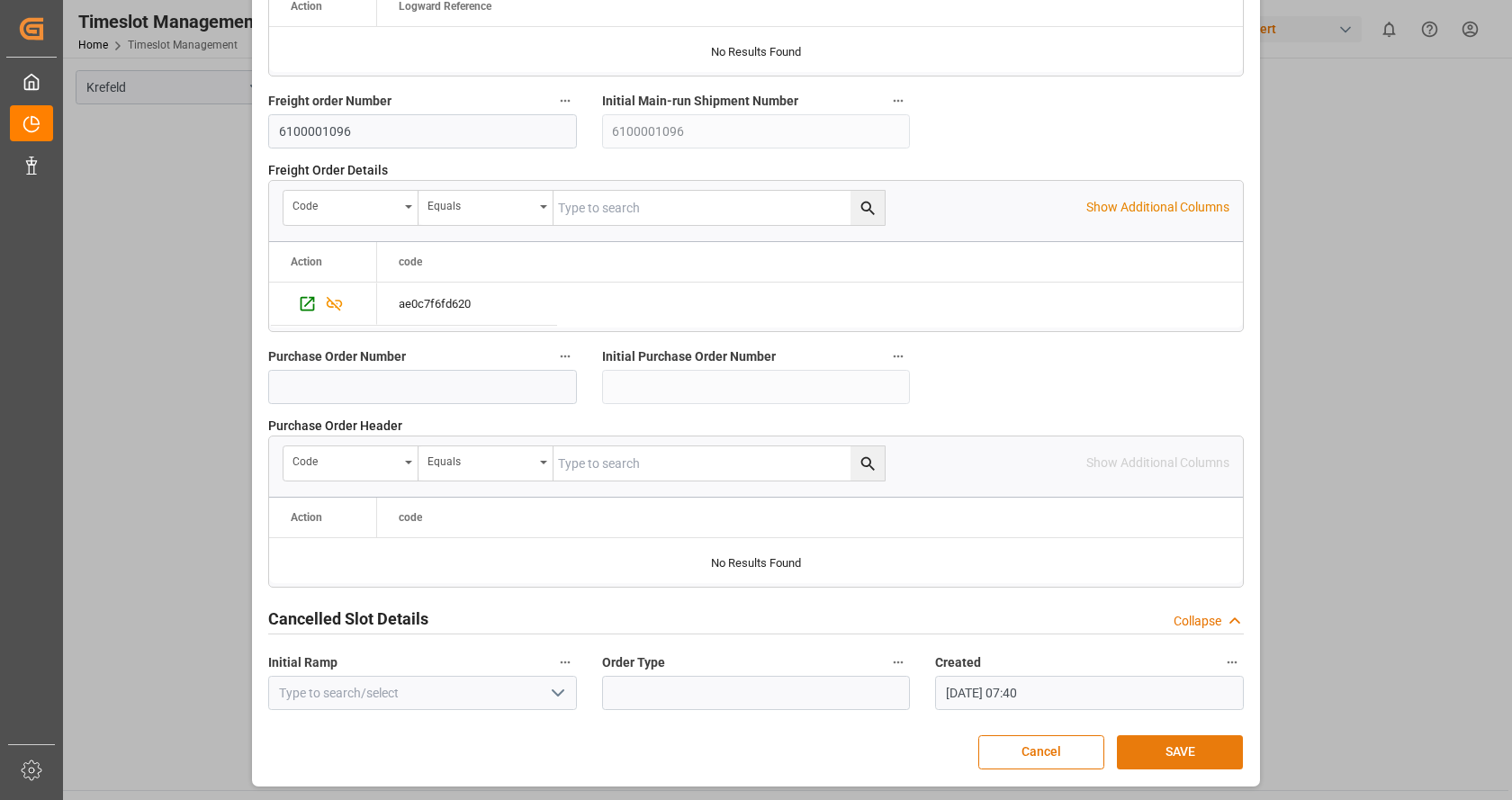
click at [1166, 756] on button "SAVE" at bounding box center [1181, 753] width 126 height 35
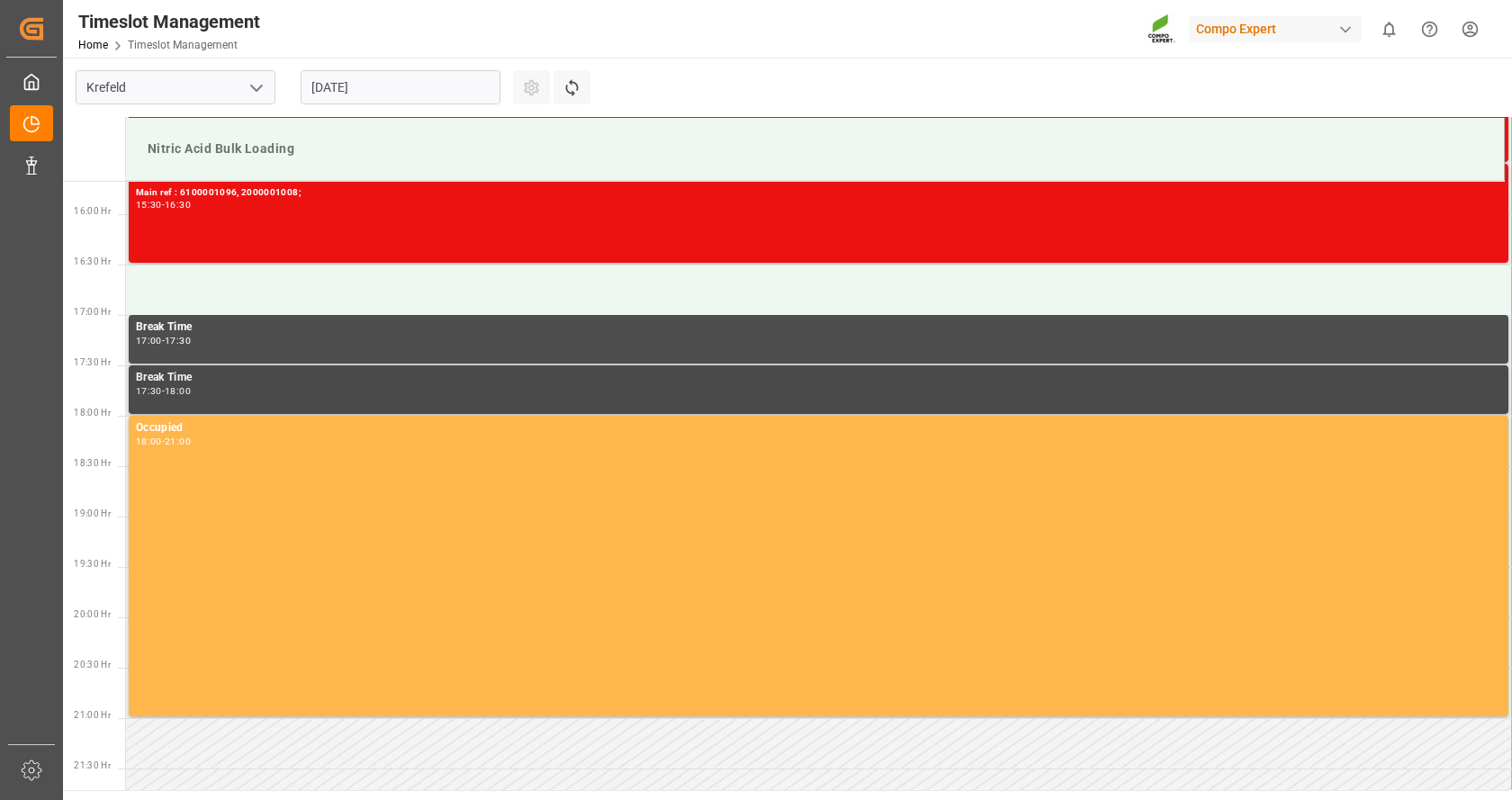
scroll to position [1491, 0]
